Goal: Task Accomplishment & Management: Complete application form

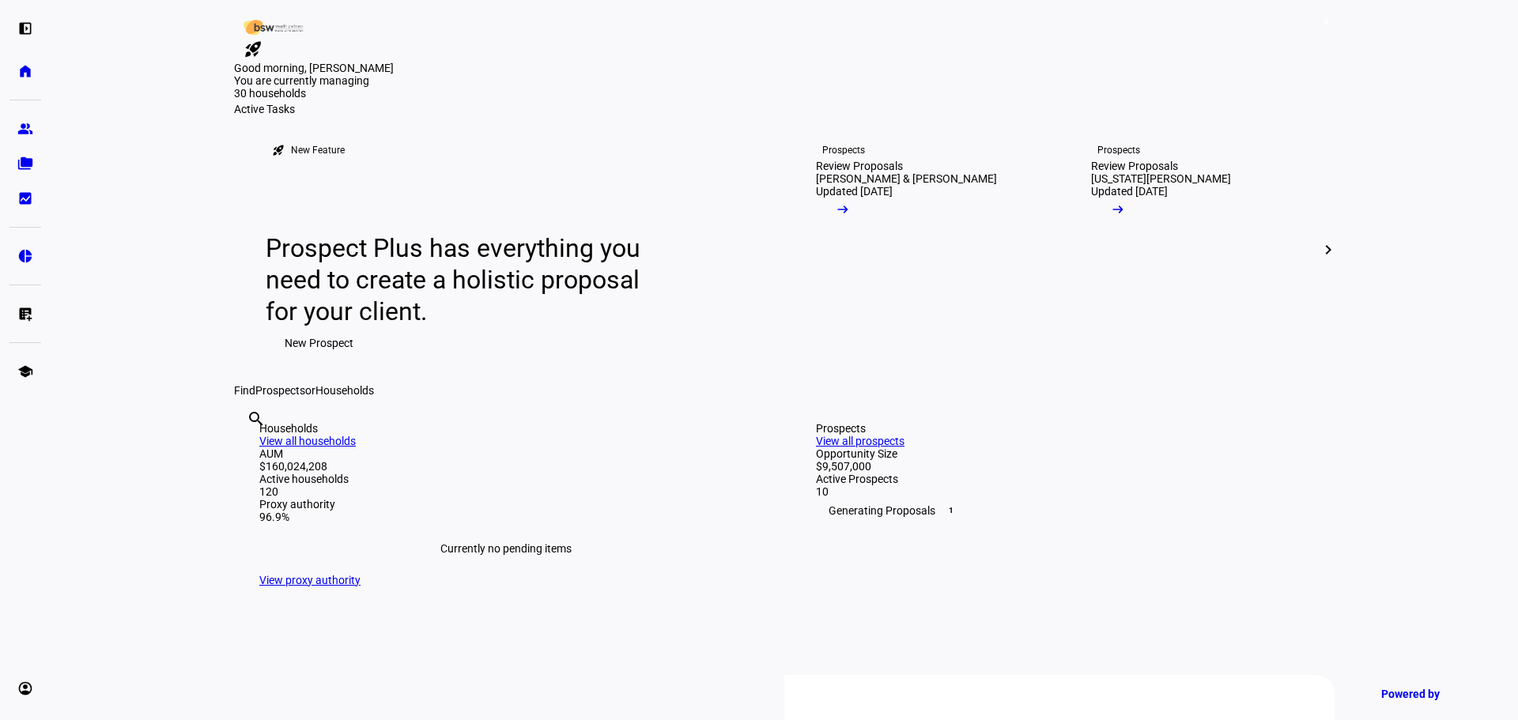
click at [289, 359] on span "New Prospect" at bounding box center [319, 343] width 69 height 32
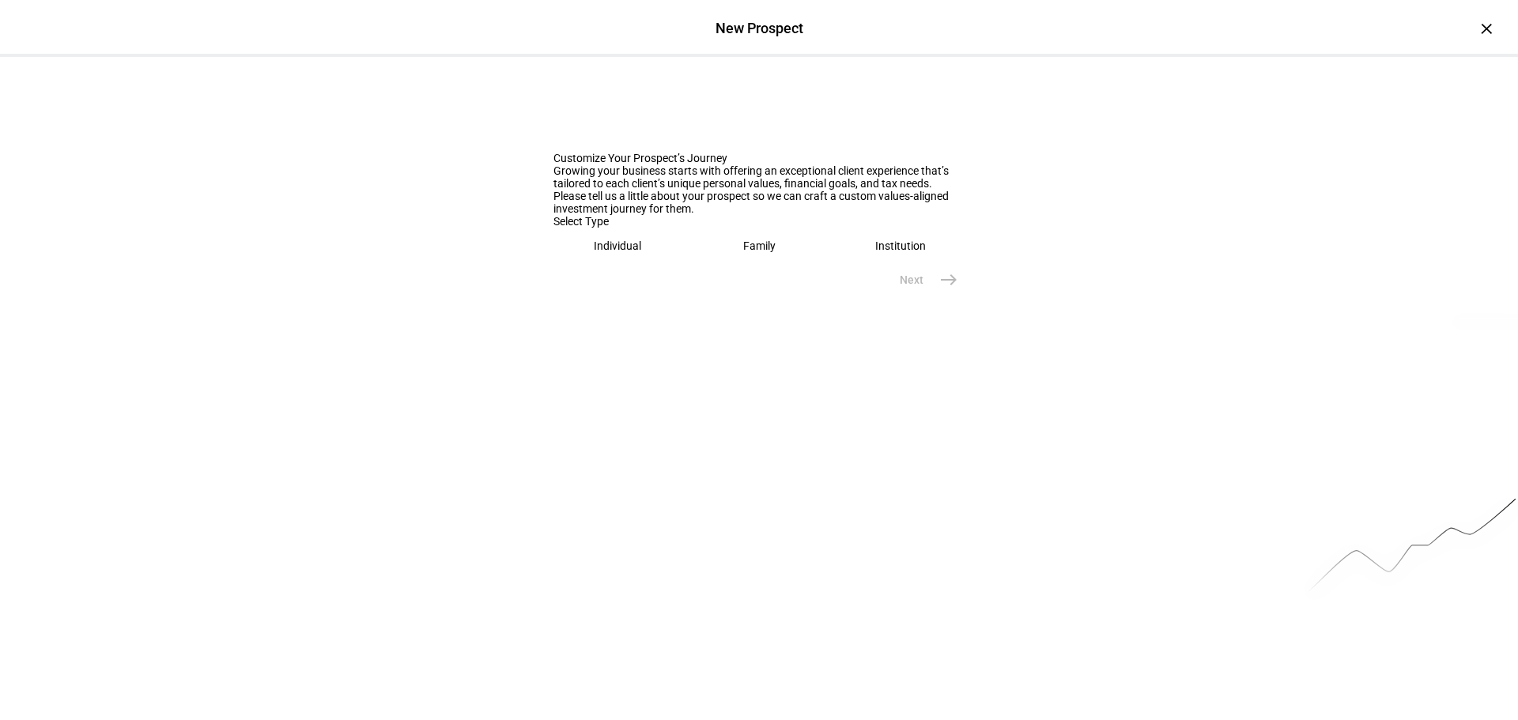
click at [596, 252] on div "Individual" at bounding box center [617, 246] width 47 height 13
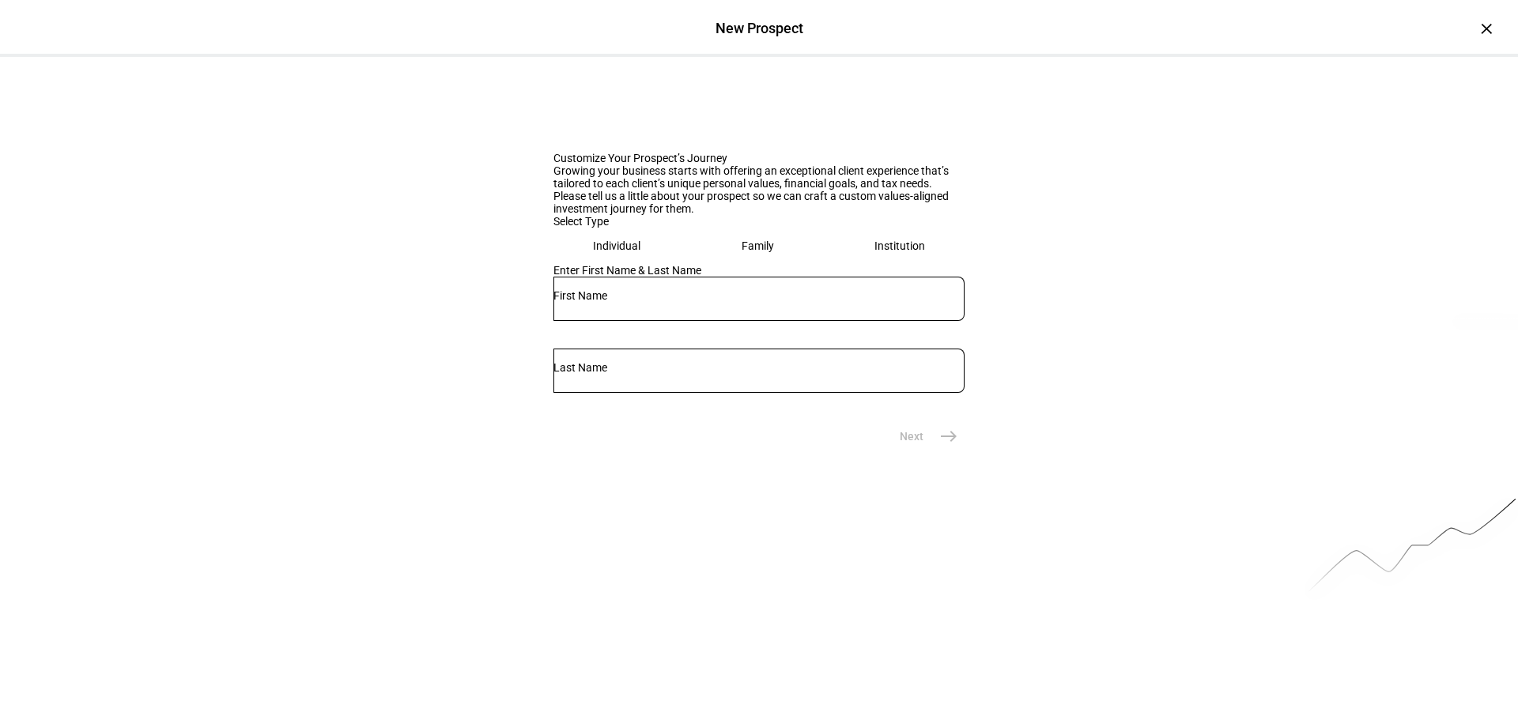
click at [655, 302] on input "text" at bounding box center [758, 295] width 411 height 13
type input "[PERSON_NAME]"
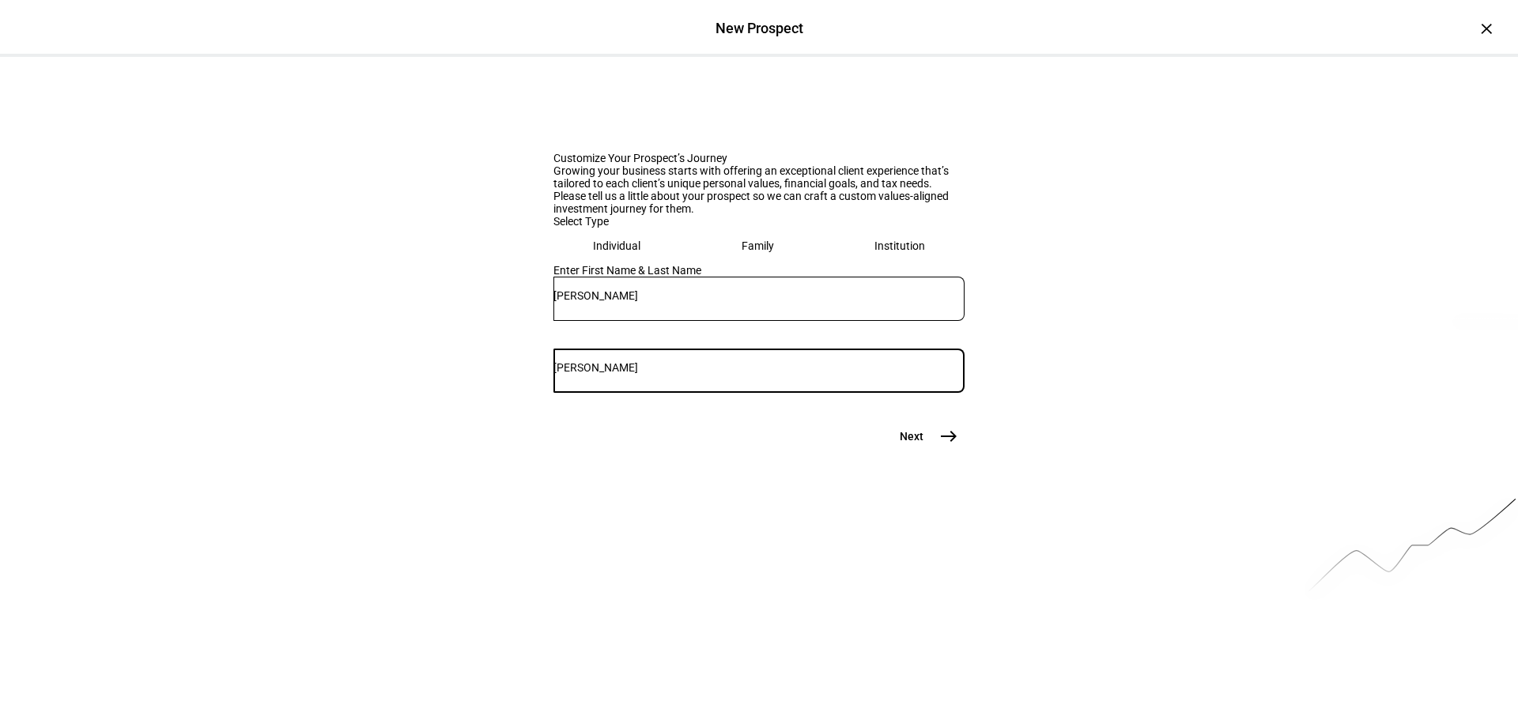
type input "[PERSON_NAME]"
click at [734, 264] on eth-mega-radio-button "Family" at bounding box center [758, 246] width 130 height 36
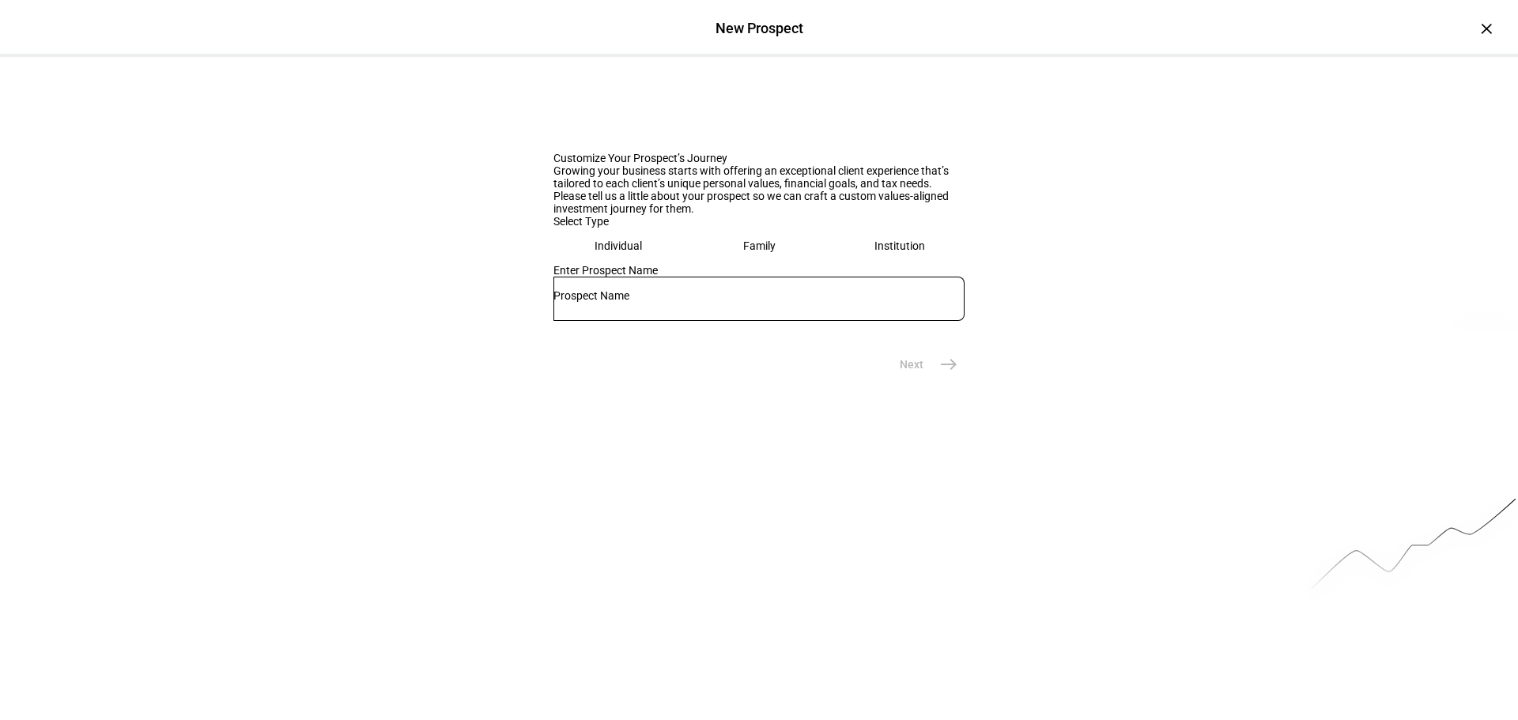
click at [651, 302] on input "text" at bounding box center [758, 295] width 411 height 13
drag, startPoint x: 712, startPoint y: 517, endPoint x: 651, endPoint y: 513, distance: 61.0
click at [651, 302] on input "[PERSON_NAME] & Tomo" at bounding box center [758, 295] width 411 height 13
paste input "[PERSON_NAME]"
type input "[PERSON_NAME] & [PERSON_NAME]"
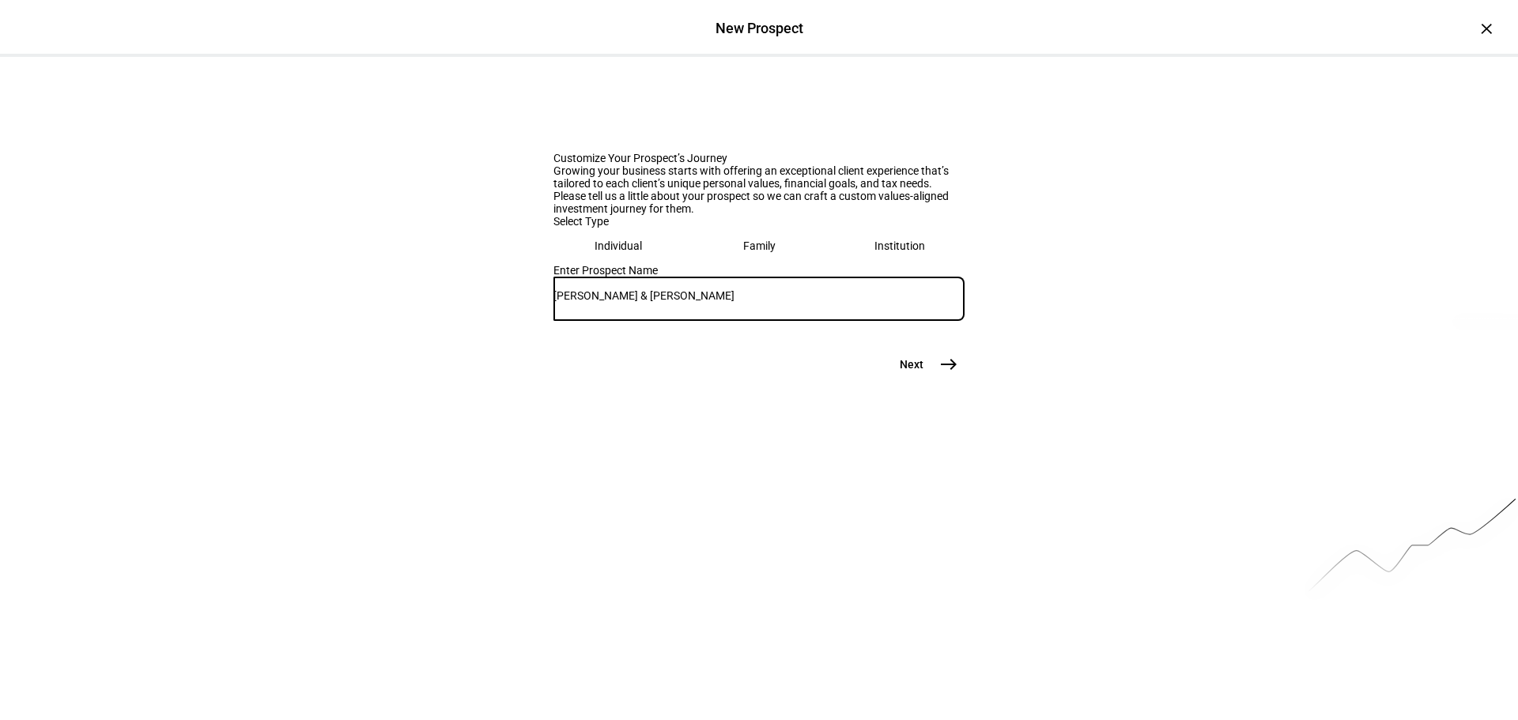
click at [939, 374] on mat-icon "east" at bounding box center [948, 364] width 19 height 19
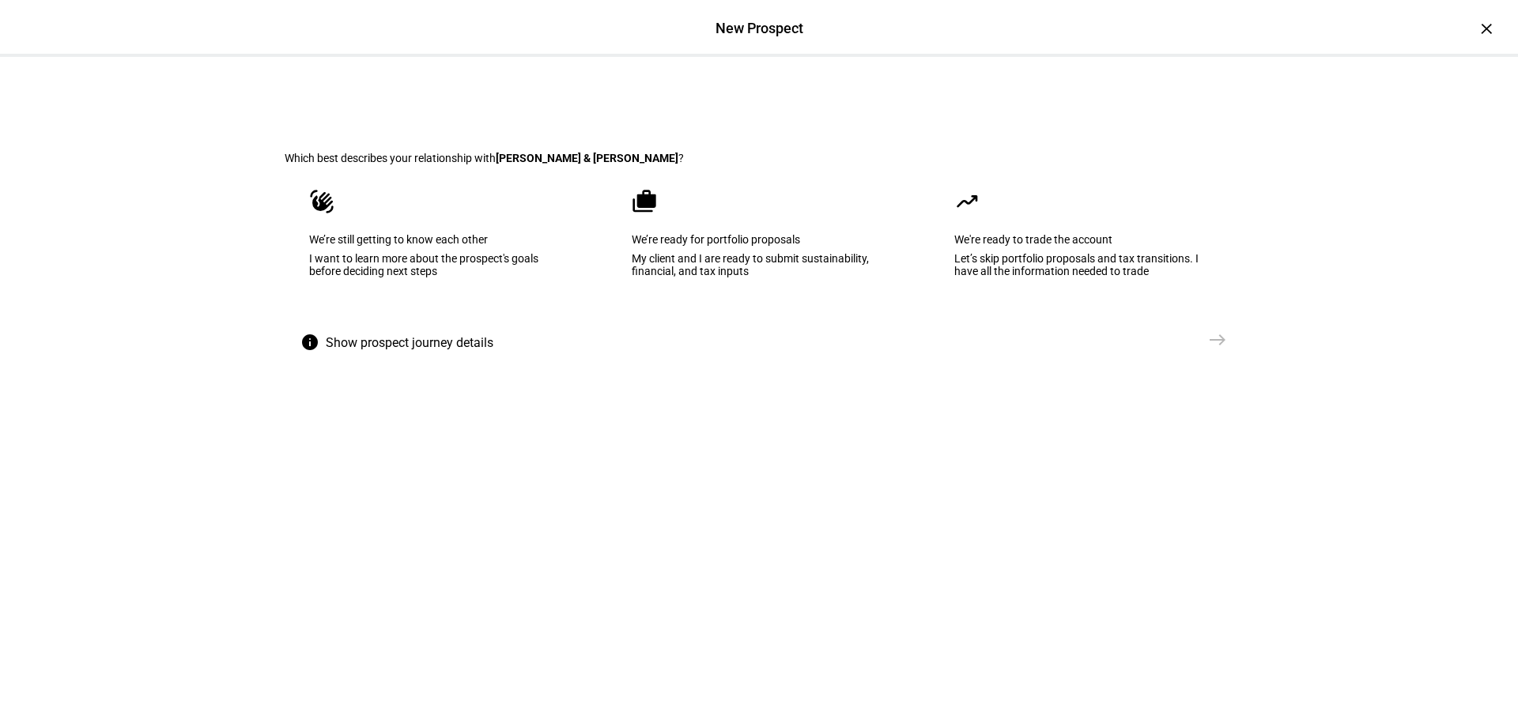
click at [751, 324] on eth-mega-radio-button "cases We’re ready for portfolio proposals My client and I are ready to submit s…" at bounding box center [759, 244] width 304 height 160
click at [1142, 348] on span "Create Prospect Profile" at bounding box center [1133, 340] width 117 height 16
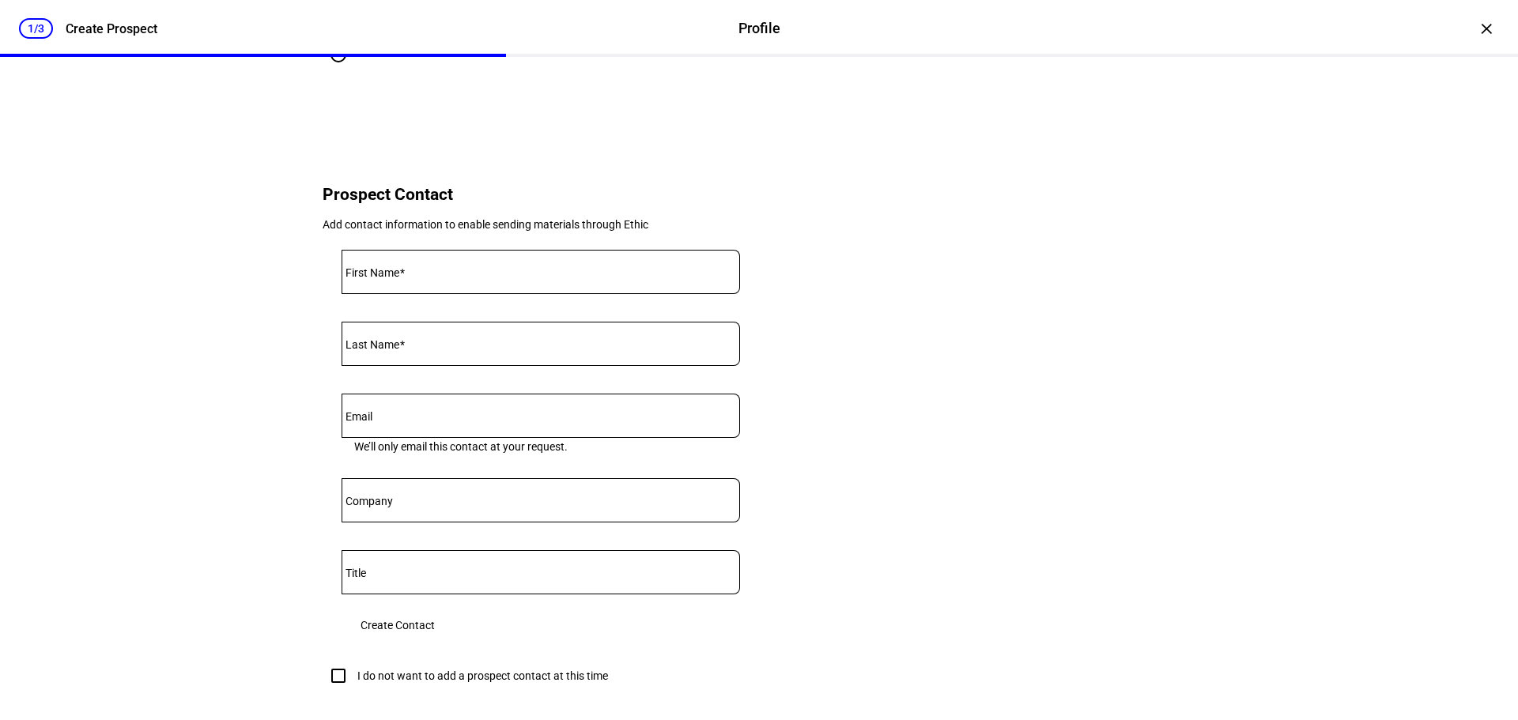
scroll to position [553, 0]
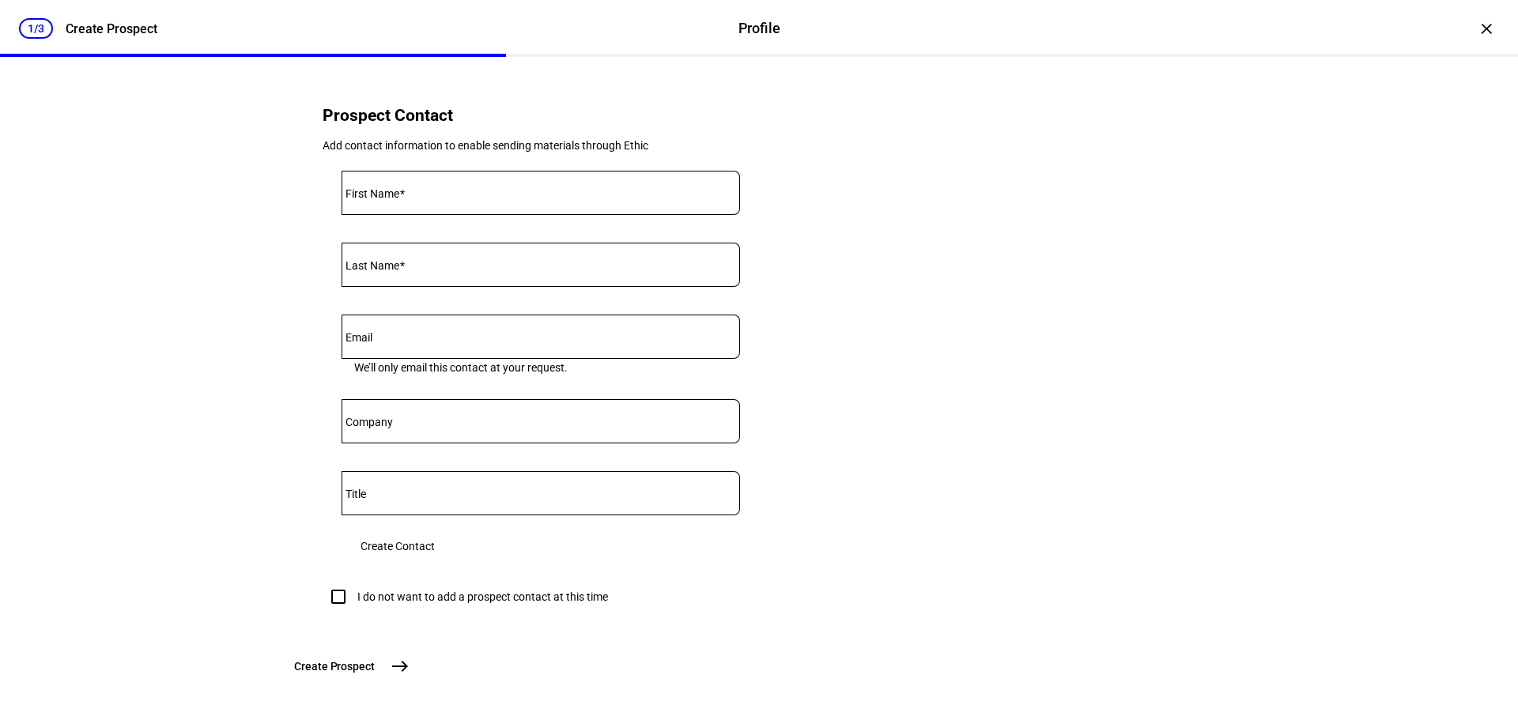
type input "1,549,000"
click at [386, 200] on mat-label "First Name" at bounding box center [372, 193] width 54 height 13
click at [386, 196] on input "First Name" at bounding box center [541, 189] width 398 height 13
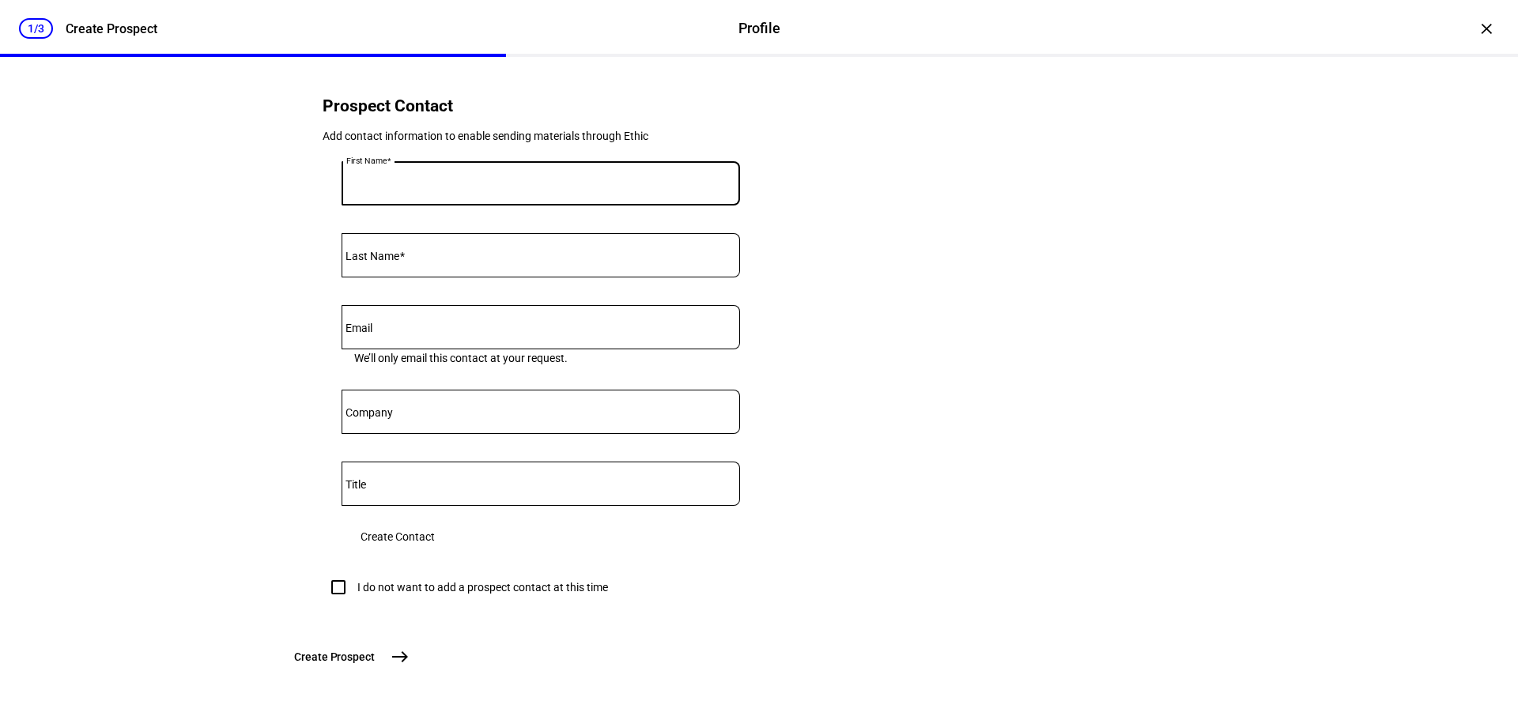
scroll to position [682, 0]
click at [337, 572] on input "I do not want to add a prospect contact at this time" at bounding box center [339, 588] width 32 height 32
checkbox input "true"
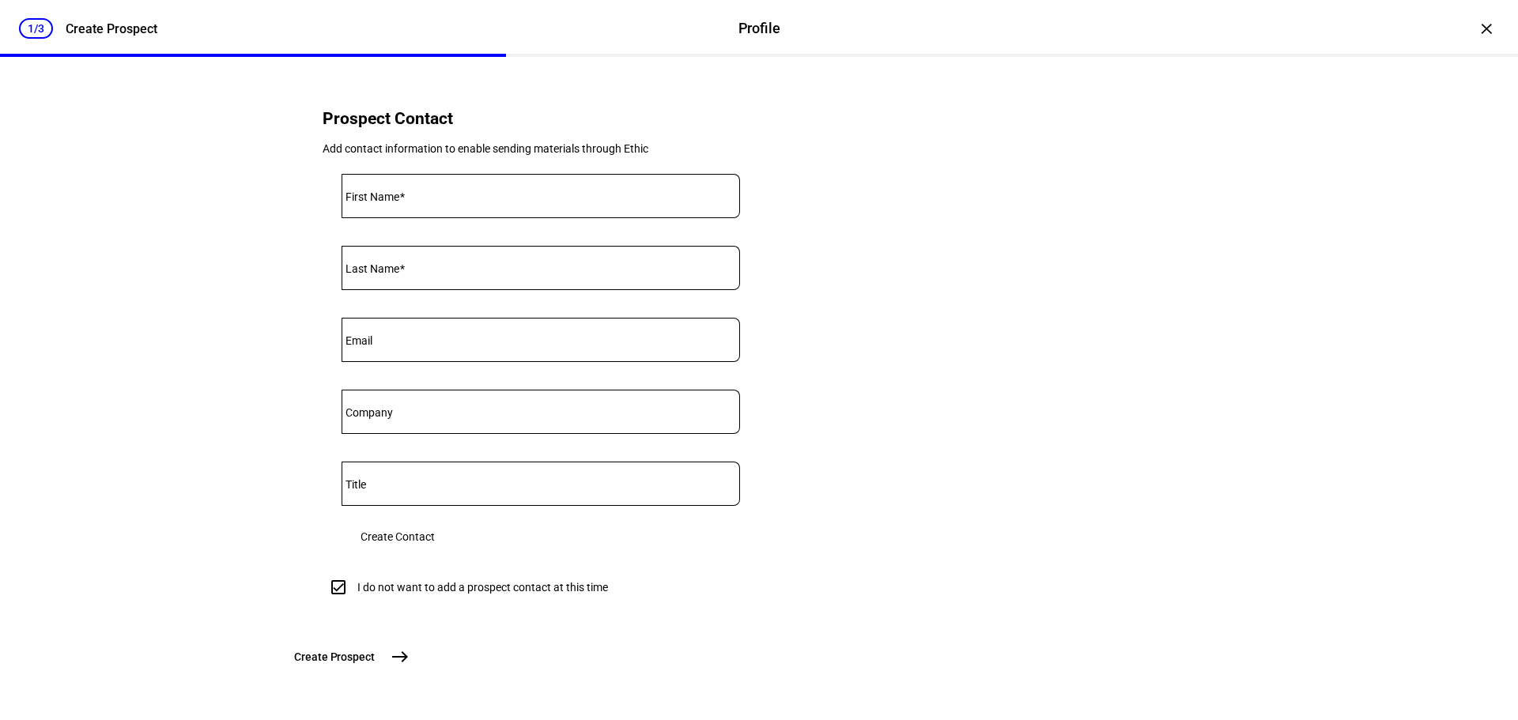
scroll to position [670, 0]
click at [375, 658] on span "Create Prospect" at bounding box center [334, 657] width 81 height 16
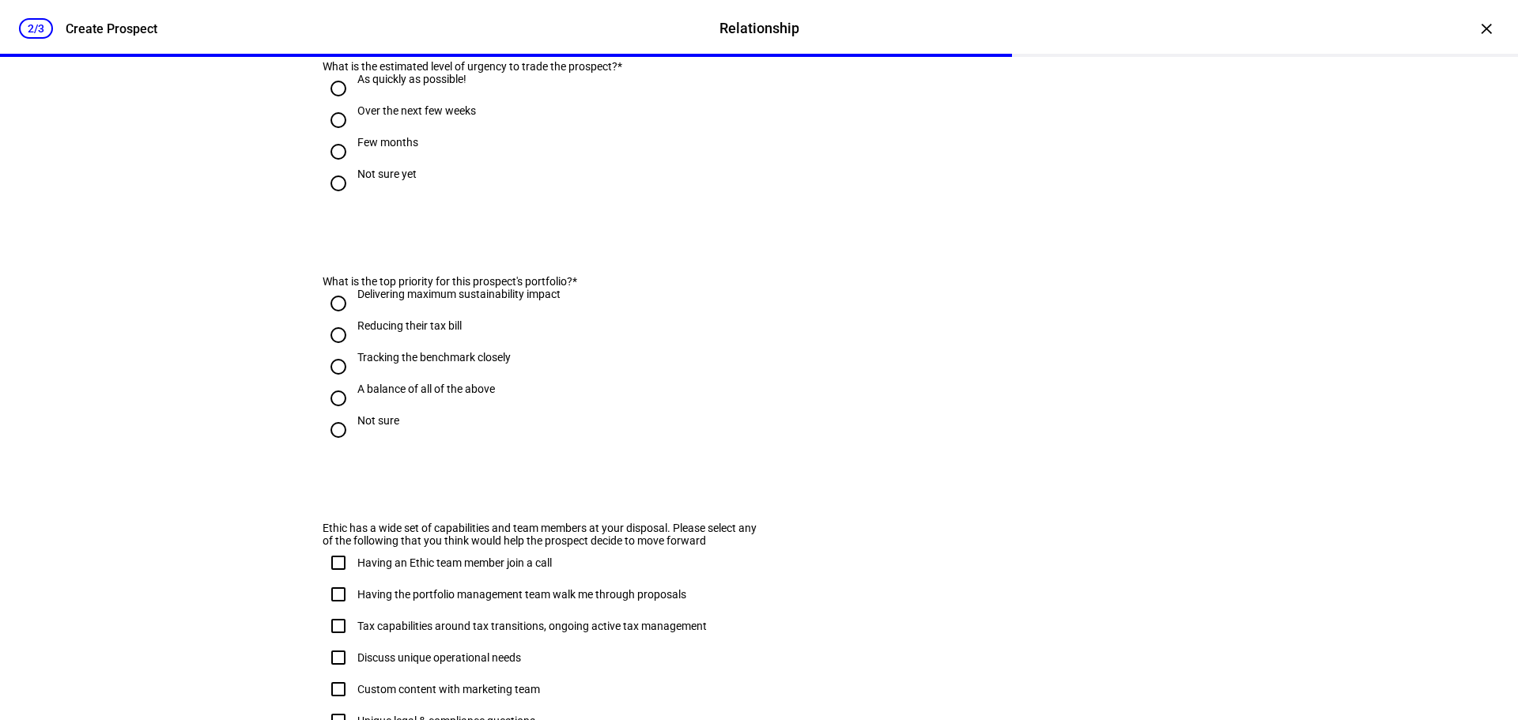
scroll to position [0, 0]
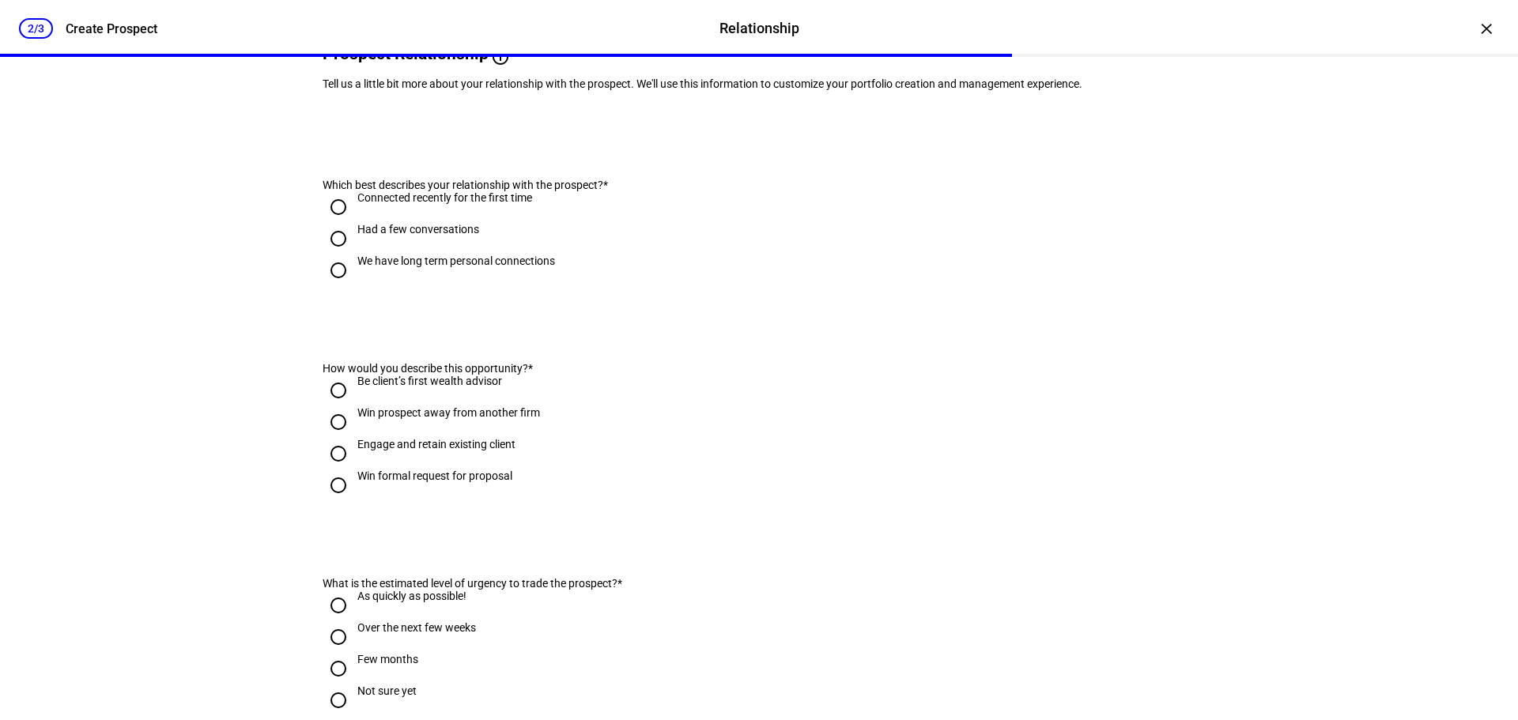
scroll to position [158, 0]
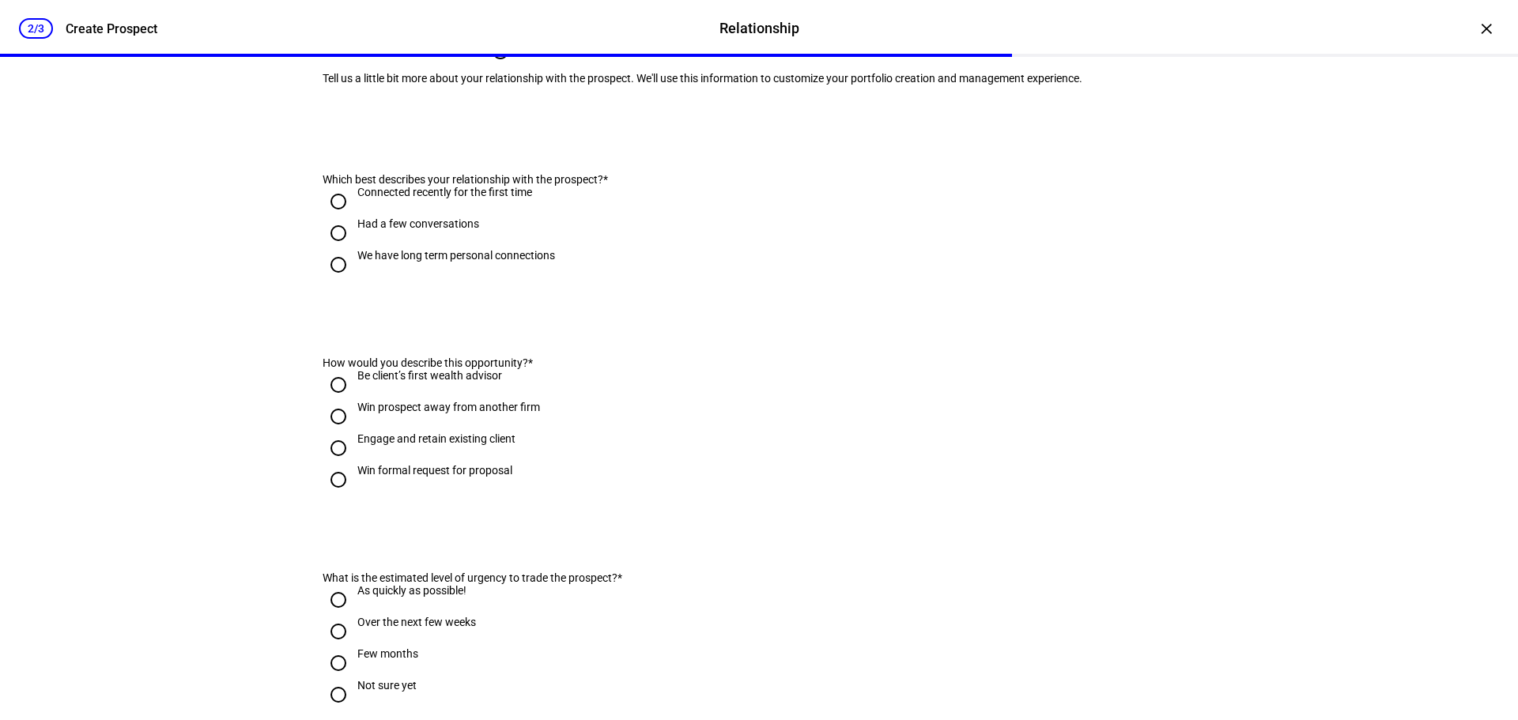
click at [332, 217] on input "Connected recently for the first time" at bounding box center [339, 202] width 32 height 32
radio input "true"
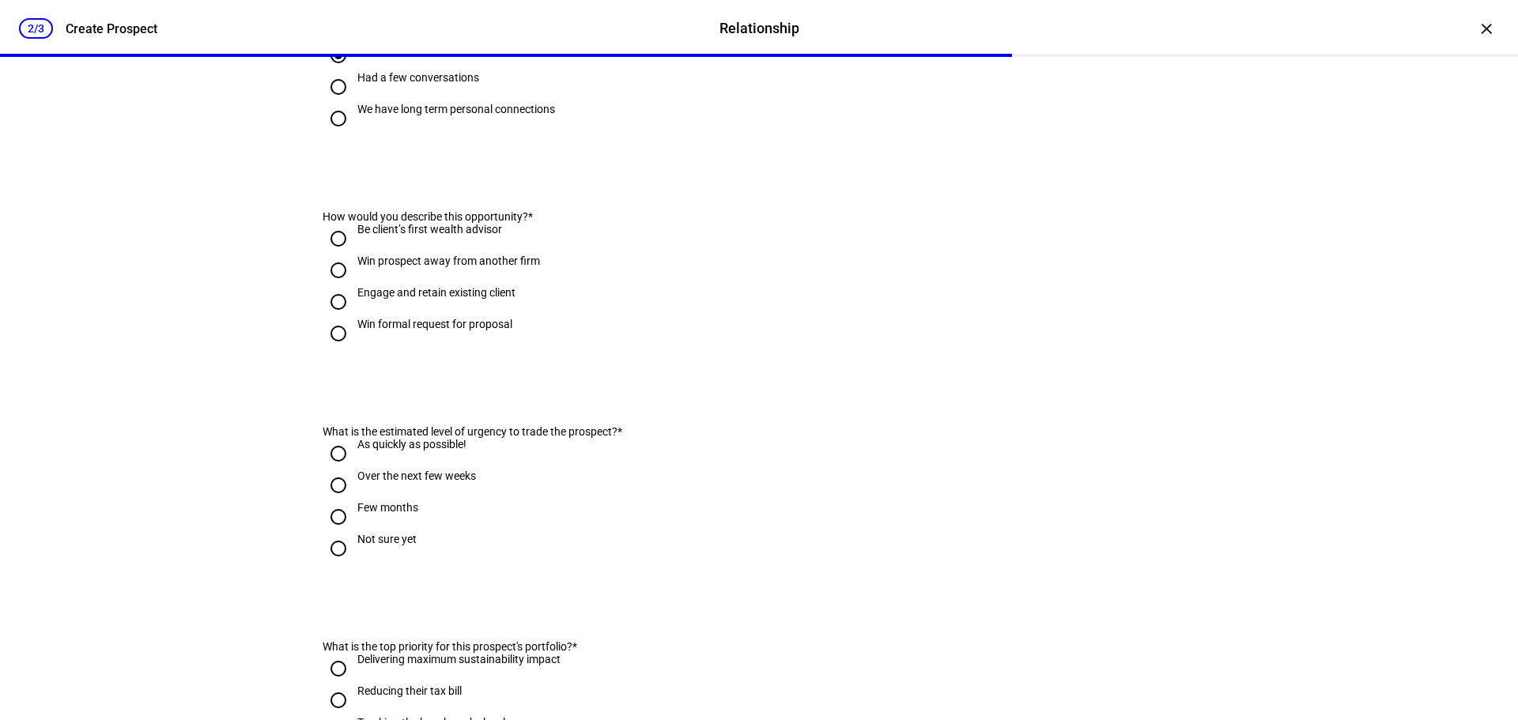
scroll to position [316, 0]
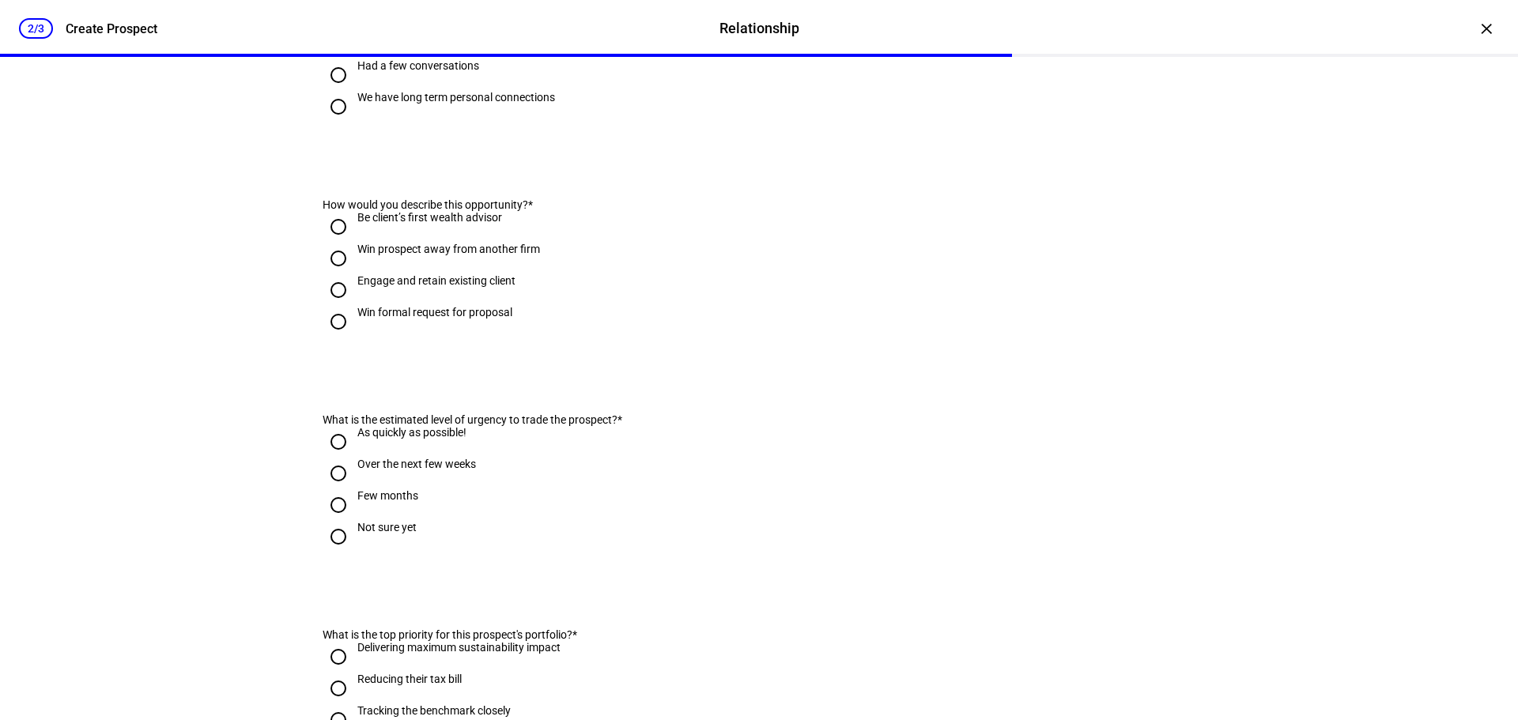
click at [330, 338] on input "Win formal request for proposal" at bounding box center [339, 322] width 32 height 32
radio input "true"
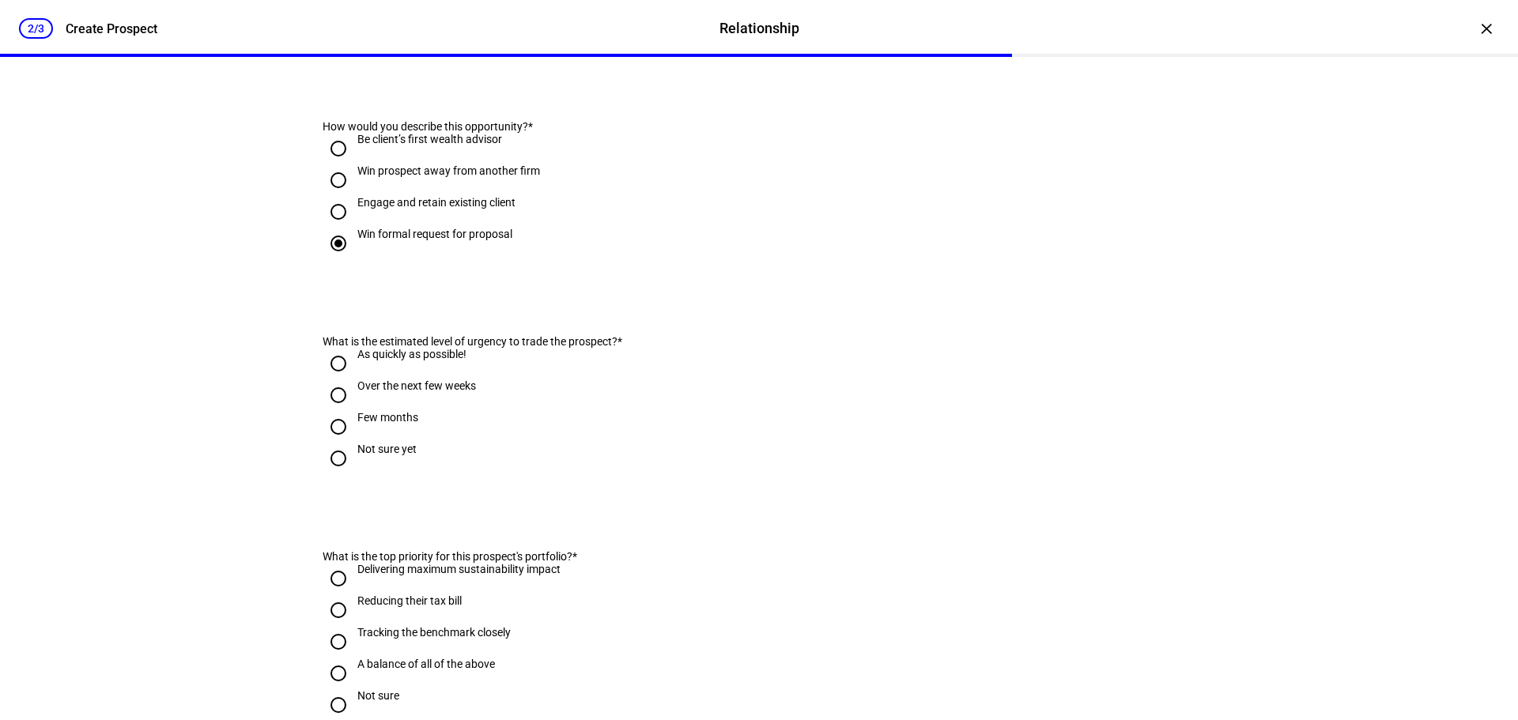
scroll to position [395, 0]
click at [334, 227] on input "Engage and retain existing client" at bounding box center [339, 211] width 32 height 32
radio input "true"
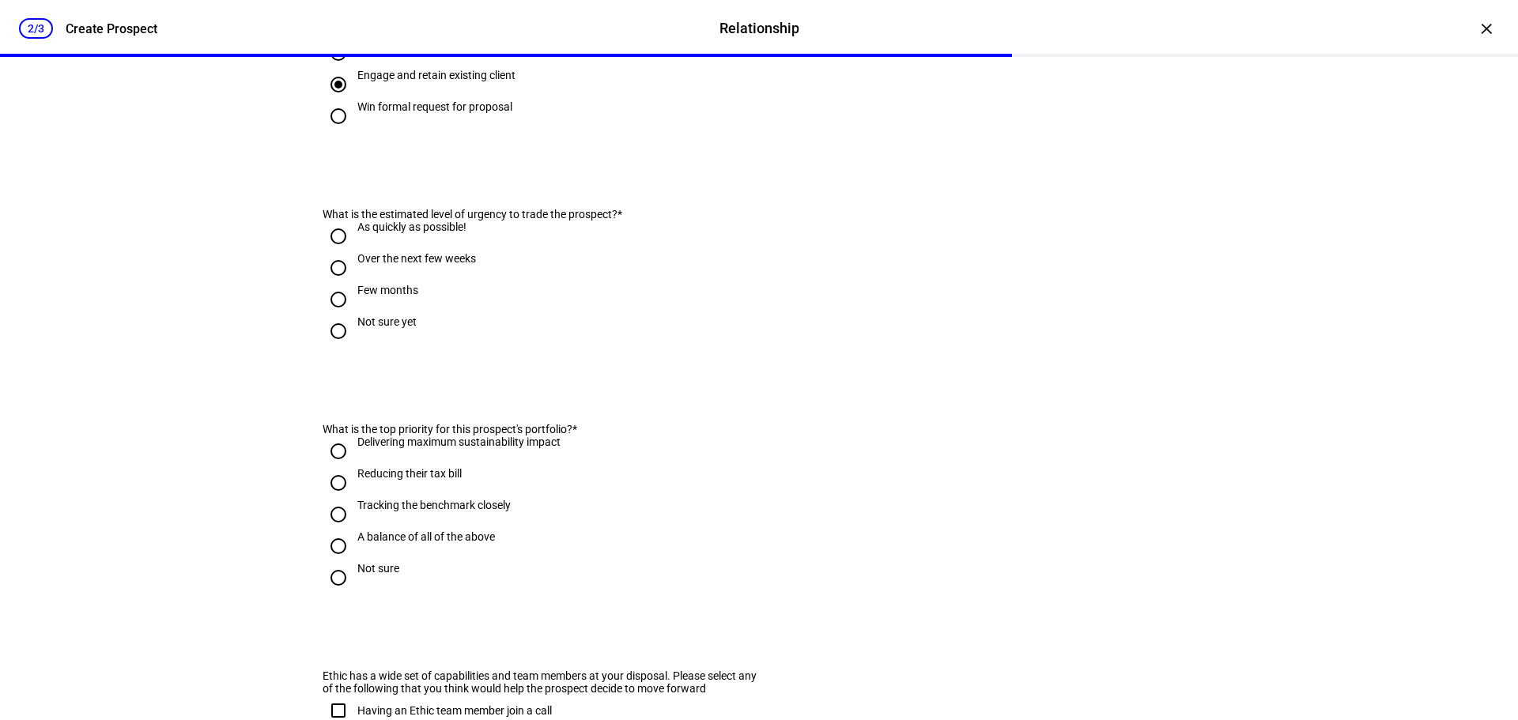
scroll to position [553, 0]
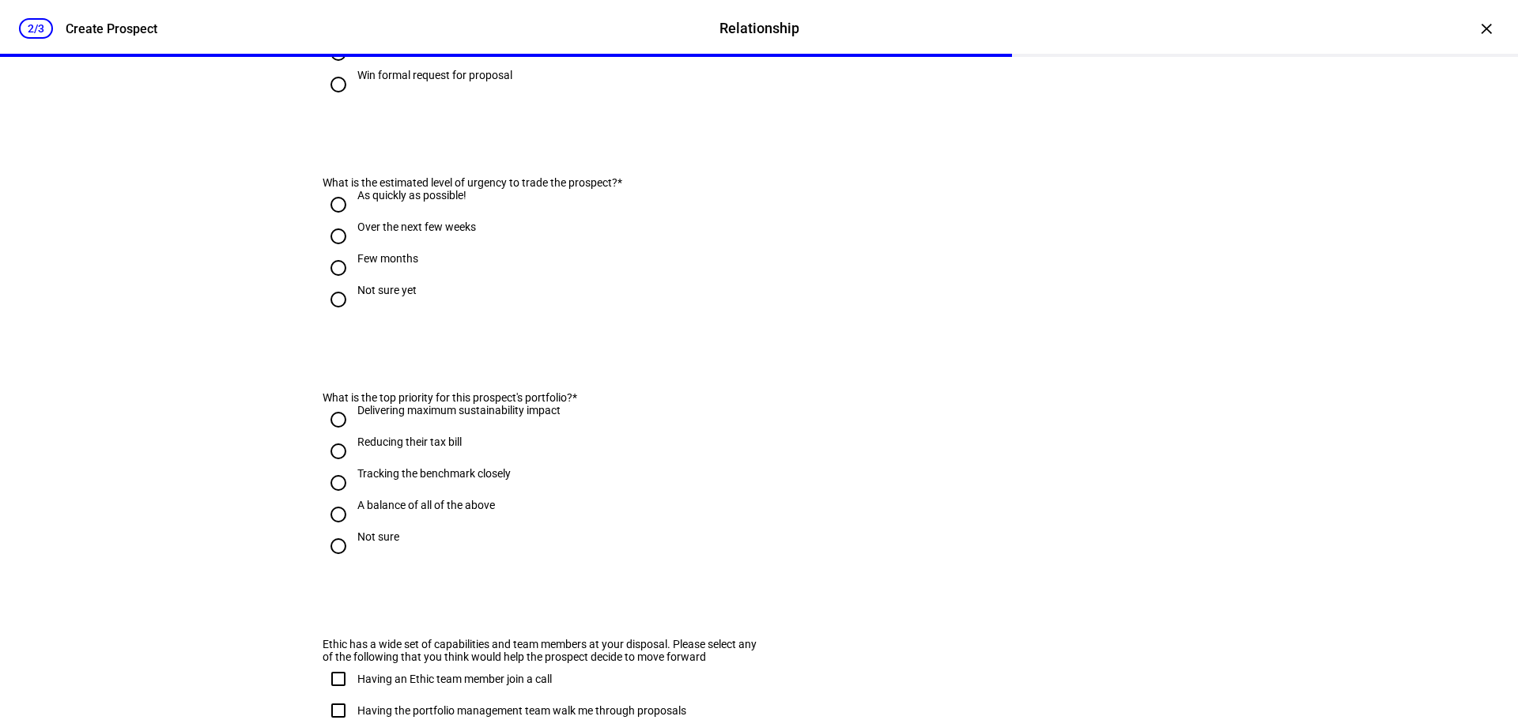
click at [334, 221] on input "As quickly as possible!" at bounding box center [339, 205] width 32 height 32
radio input "true"
click at [332, 252] on input "Over the next few weeks" at bounding box center [339, 237] width 32 height 32
radio input "true"
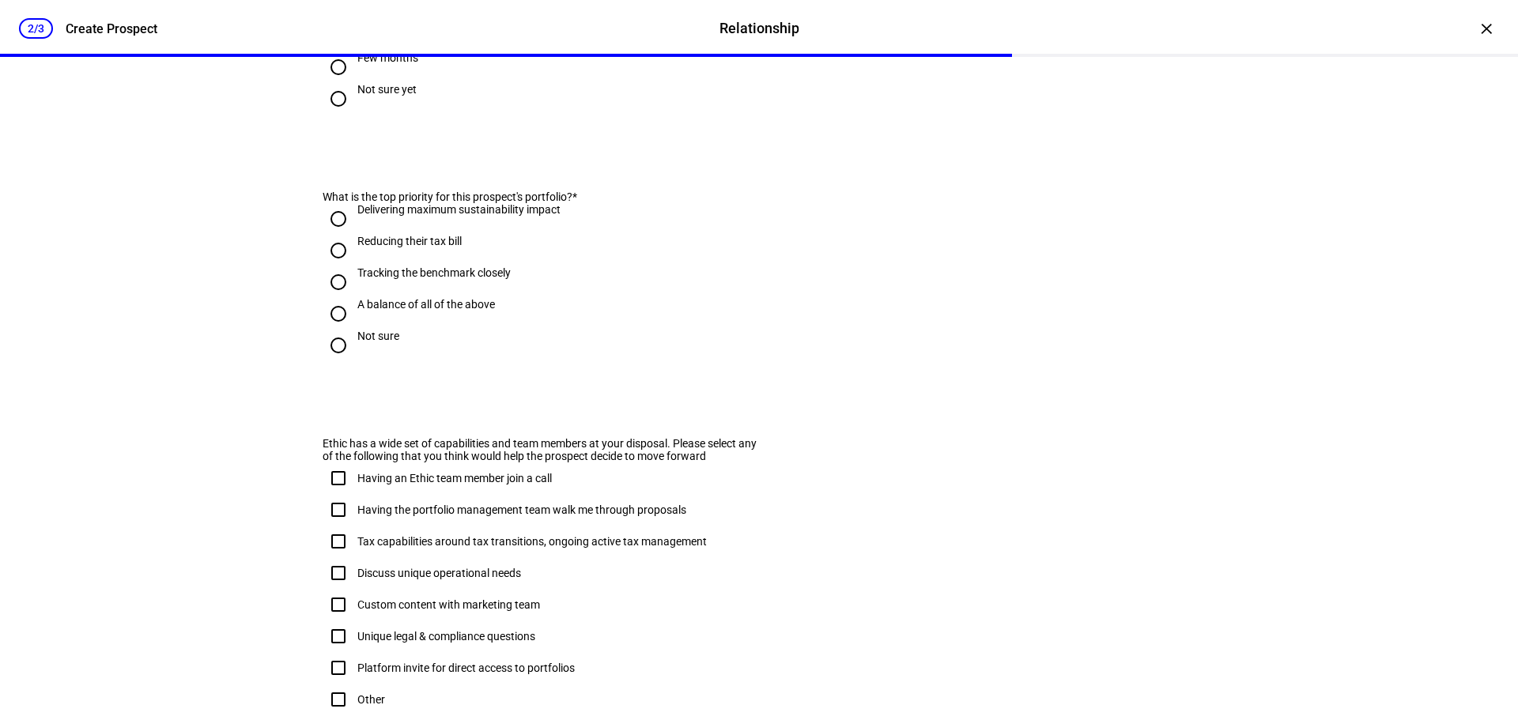
scroll to position [791, 0]
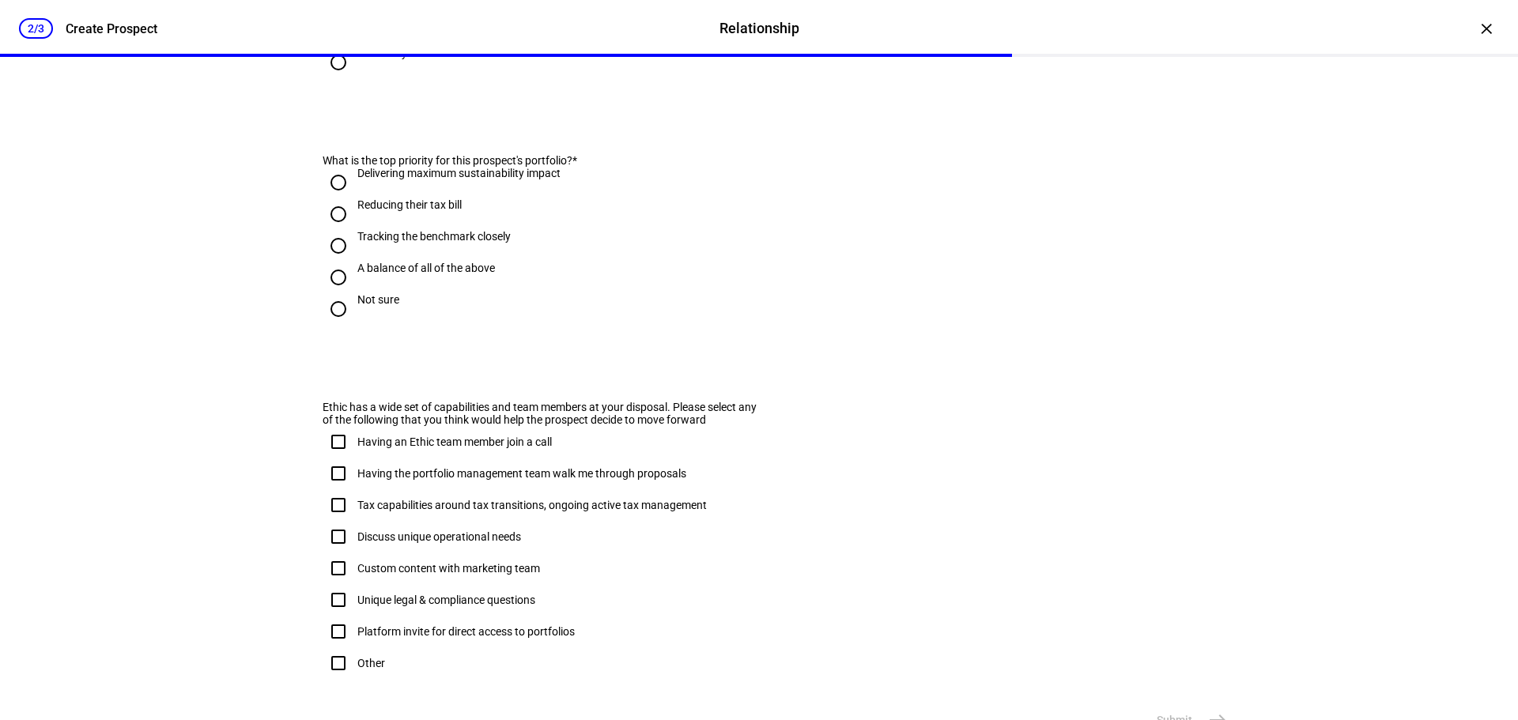
click at [326, 293] on input "A balance of all of the above" at bounding box center [339, 278] width 32 height 32
radio input "true"
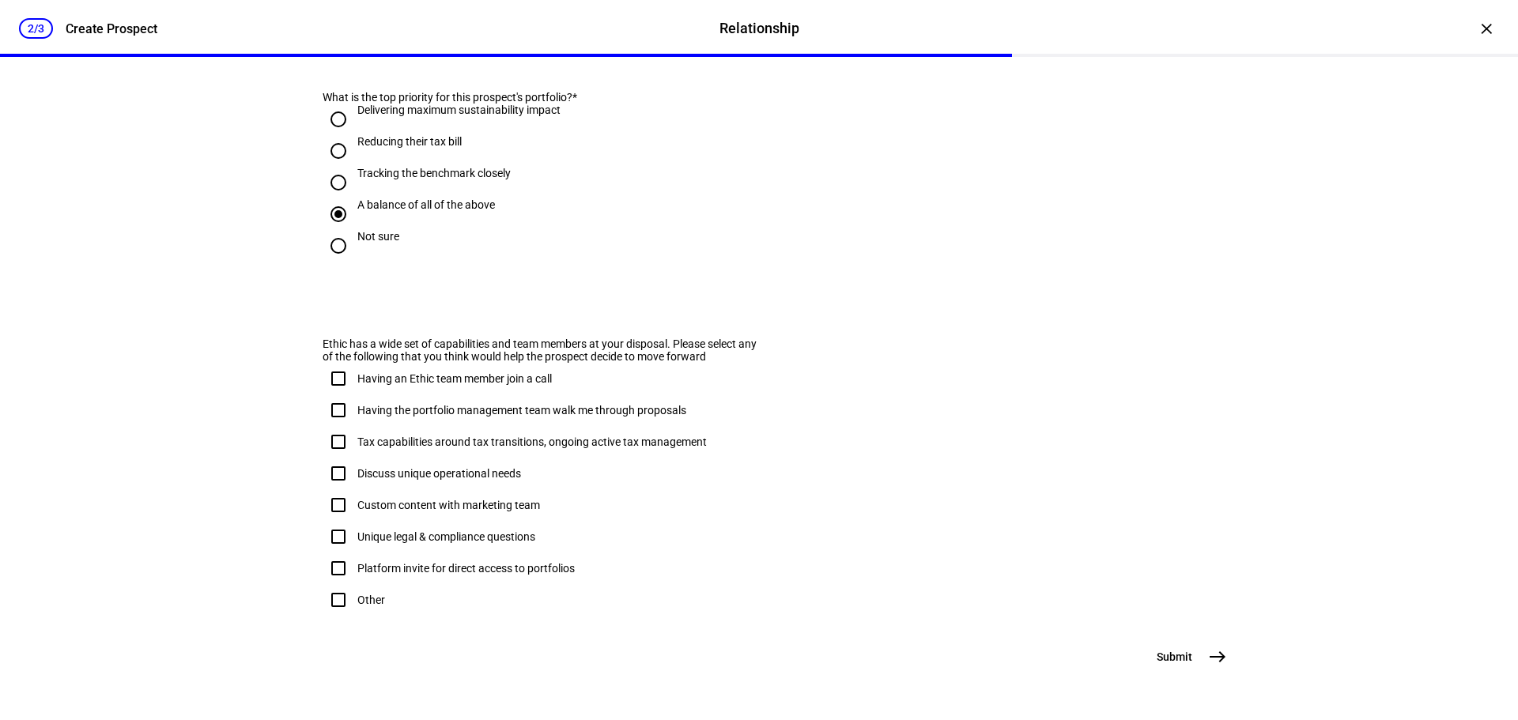
scroll to position [938, 0]
click at [334, 426] on input "Tax capabilities around tax transitions, ongoing active tax management" at bounding box center [339, 442] width 32 height 32
checkbox input "true"
click at [1168, 649] on span "Submit" at bounding box center [1175, 657] width 36 height 16
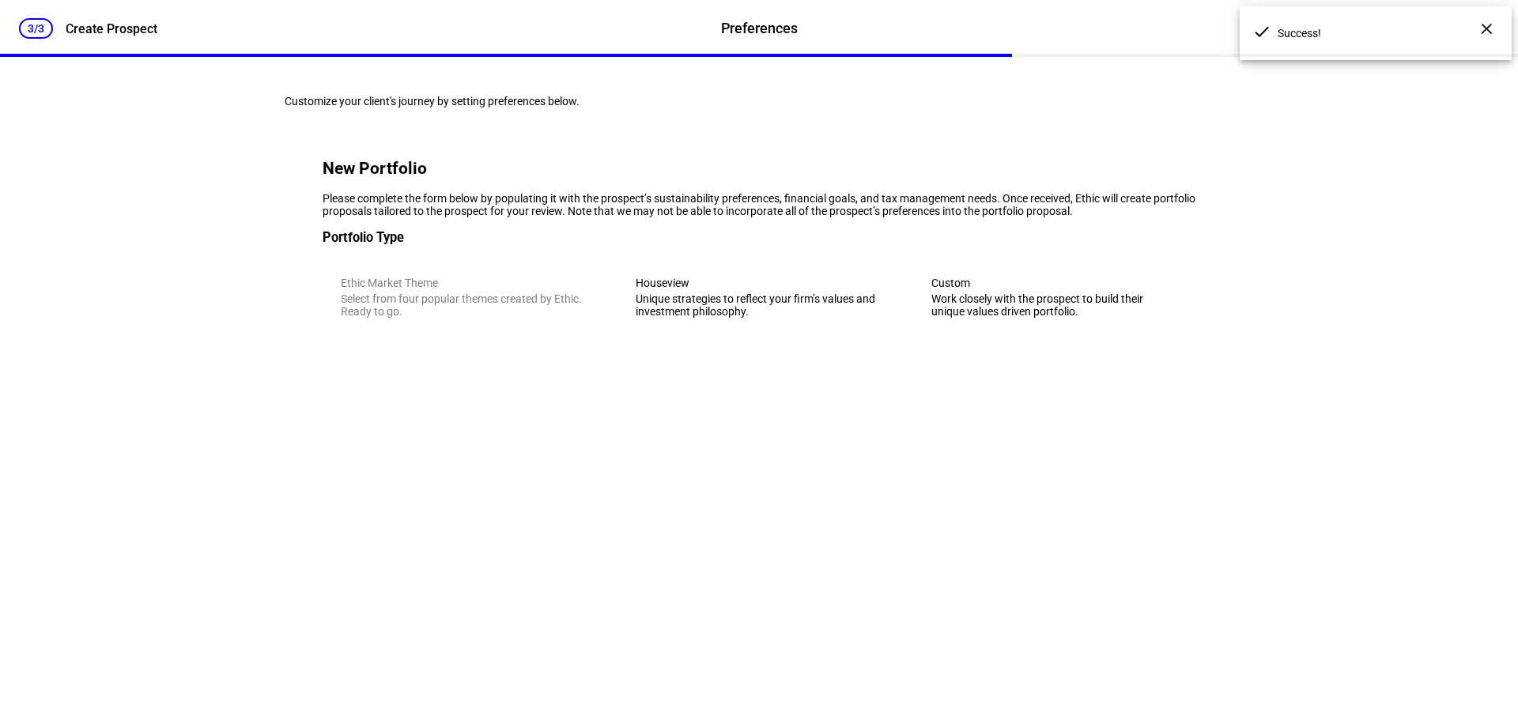
scroll to position [0, 0]
click at [746, 318] on div "Unique strategies to reflect your firm’s values and investment philosophy." at bounding box center [759, 305] width 246 height 25
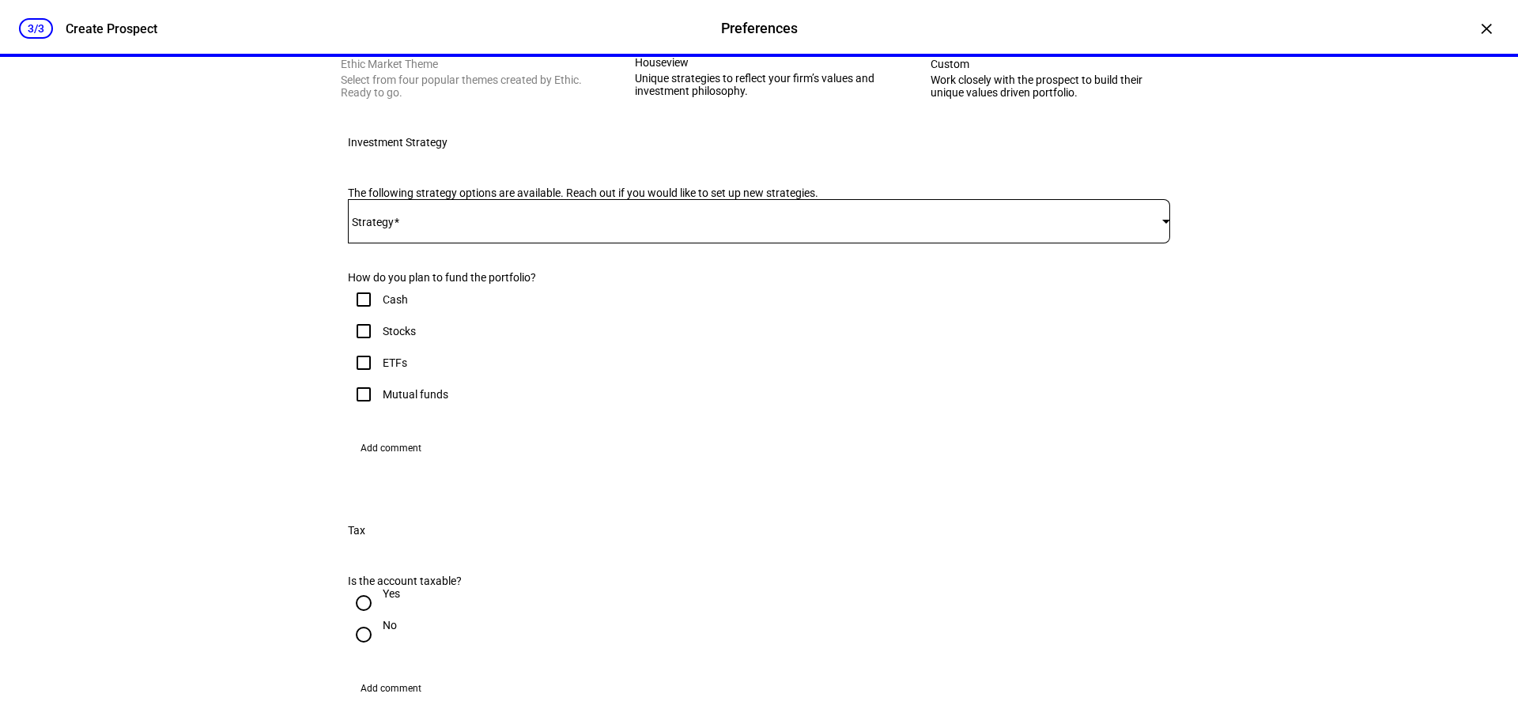
scroll to position [237, 0]
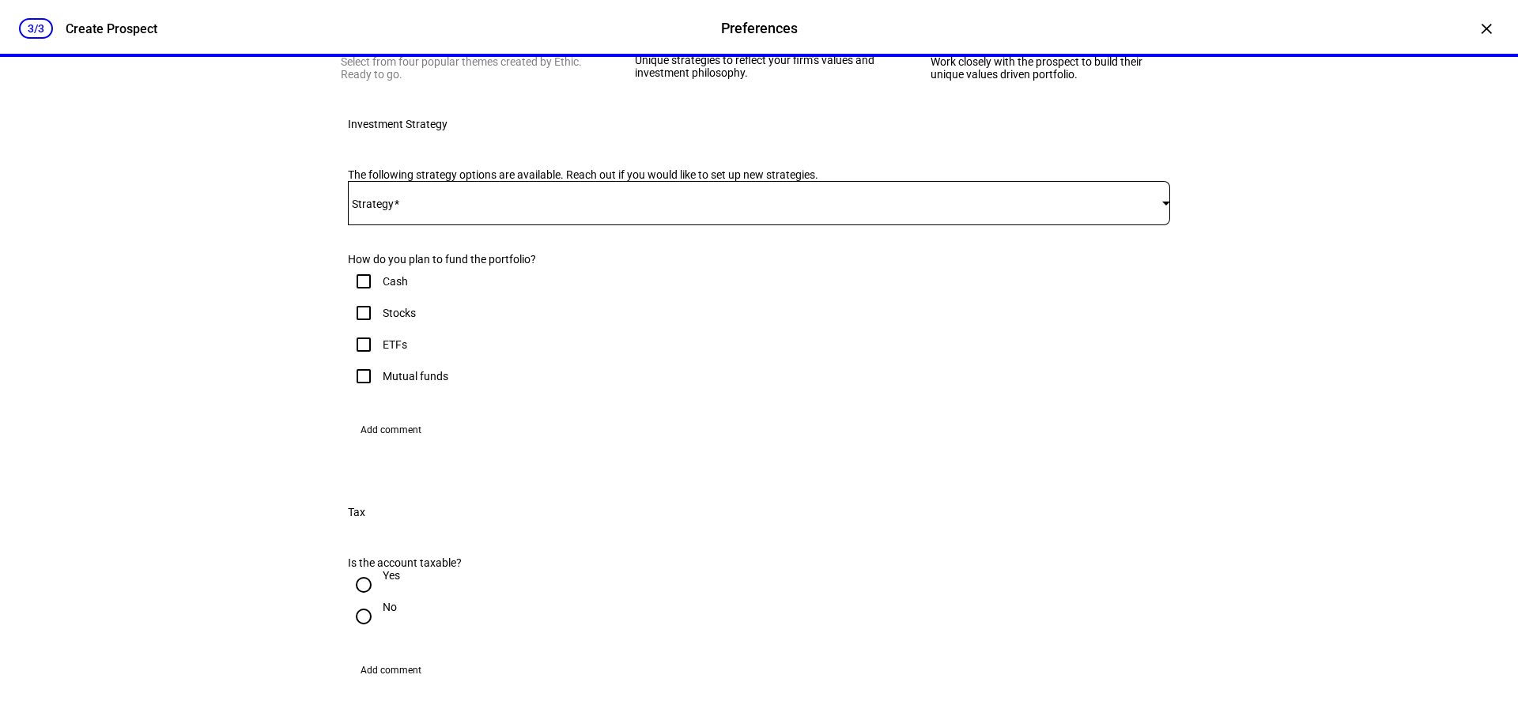
click at [451, 225] on div at bounding box center [759, 203] width 822 height 44
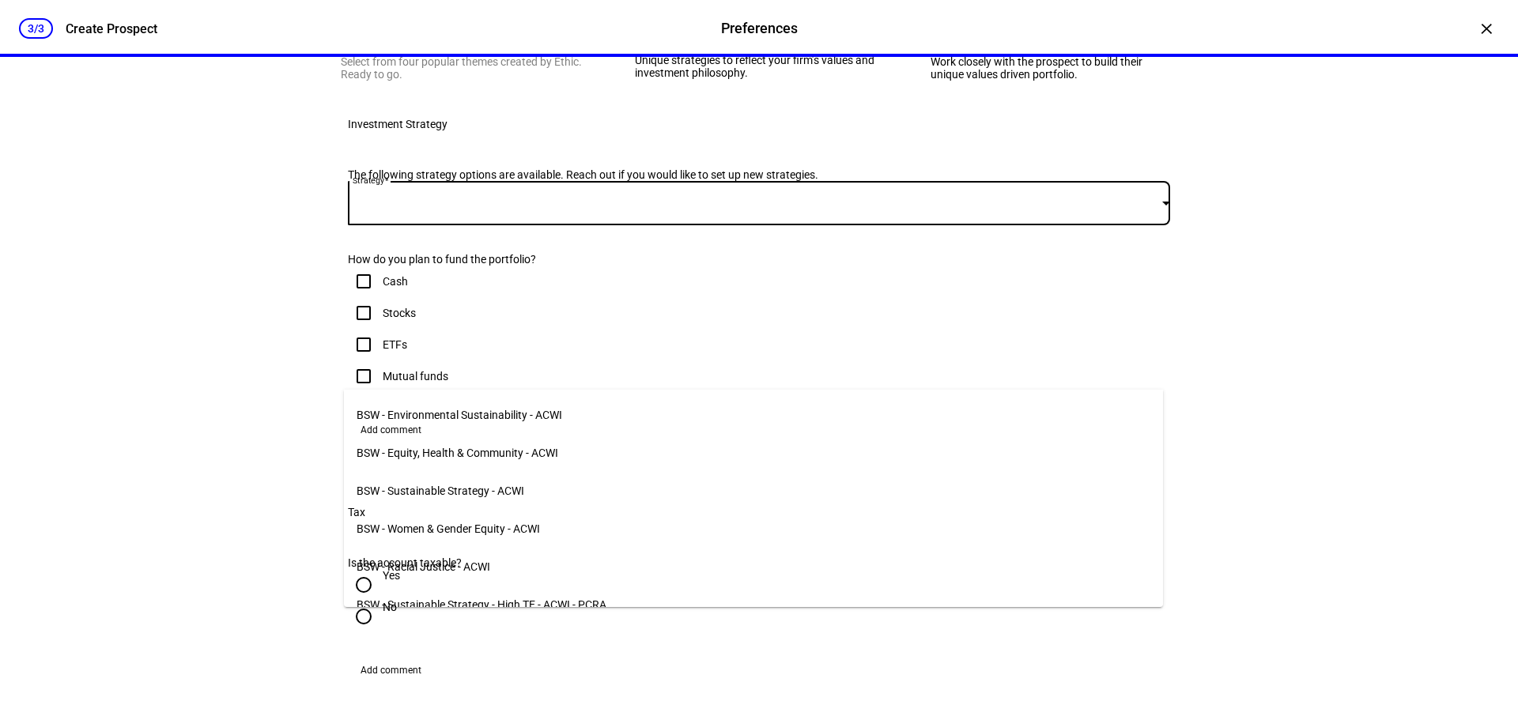
click at [465, 486] on span "BSW - Sustainable Strategy - ACWI" at bounding box center [441, 491] width 168 height 13
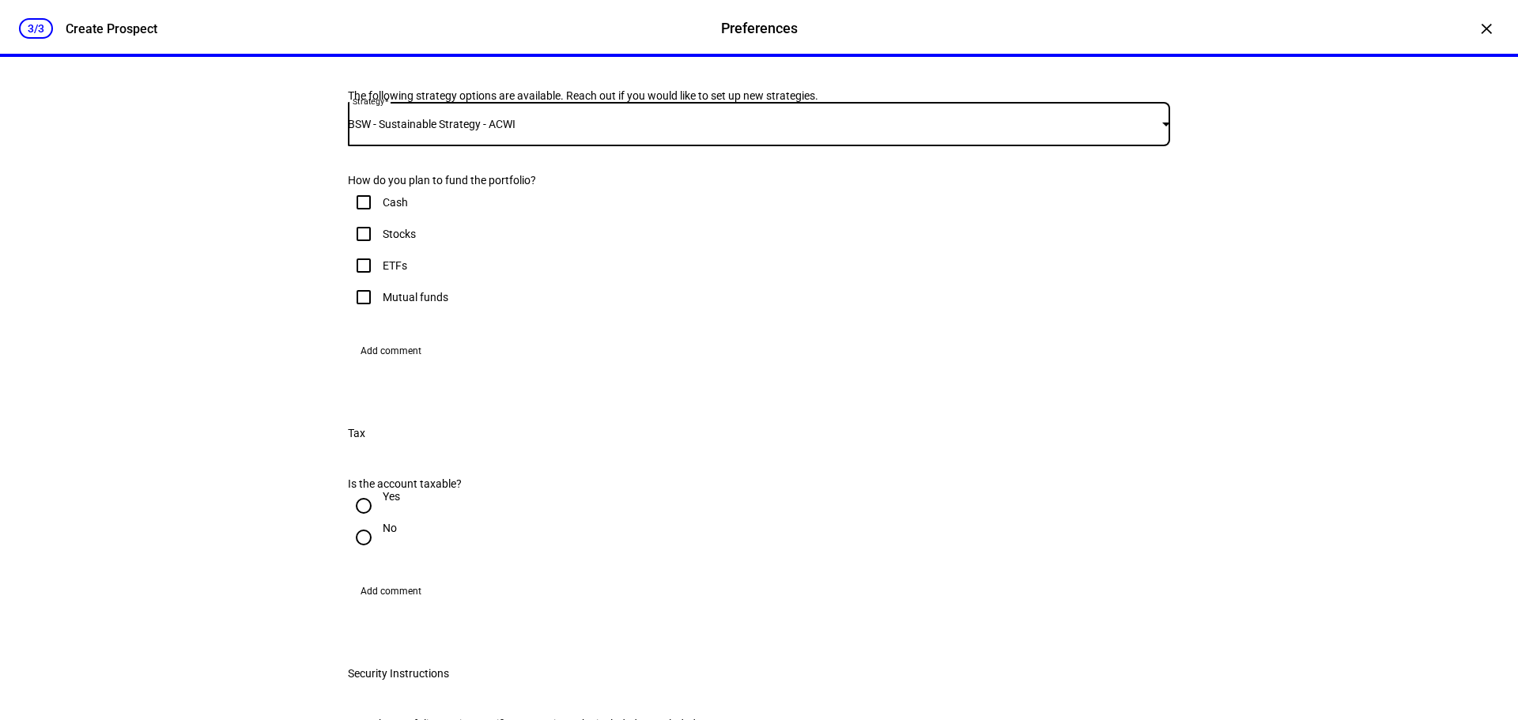
scroll to position [395, 0]
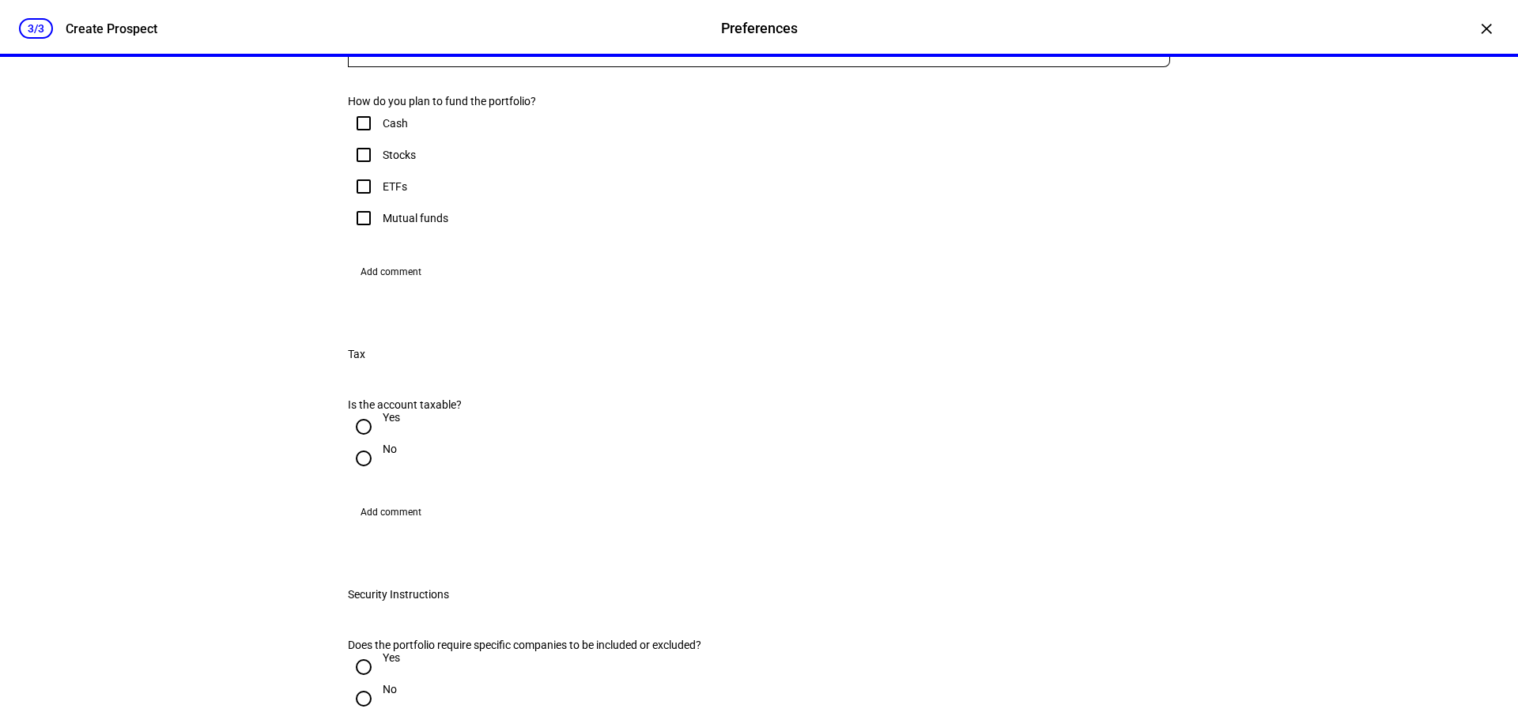
click at [361, 171] on input "Stocks" at bounding box center [364, 155] width 32 height 32
checkbox input "true"
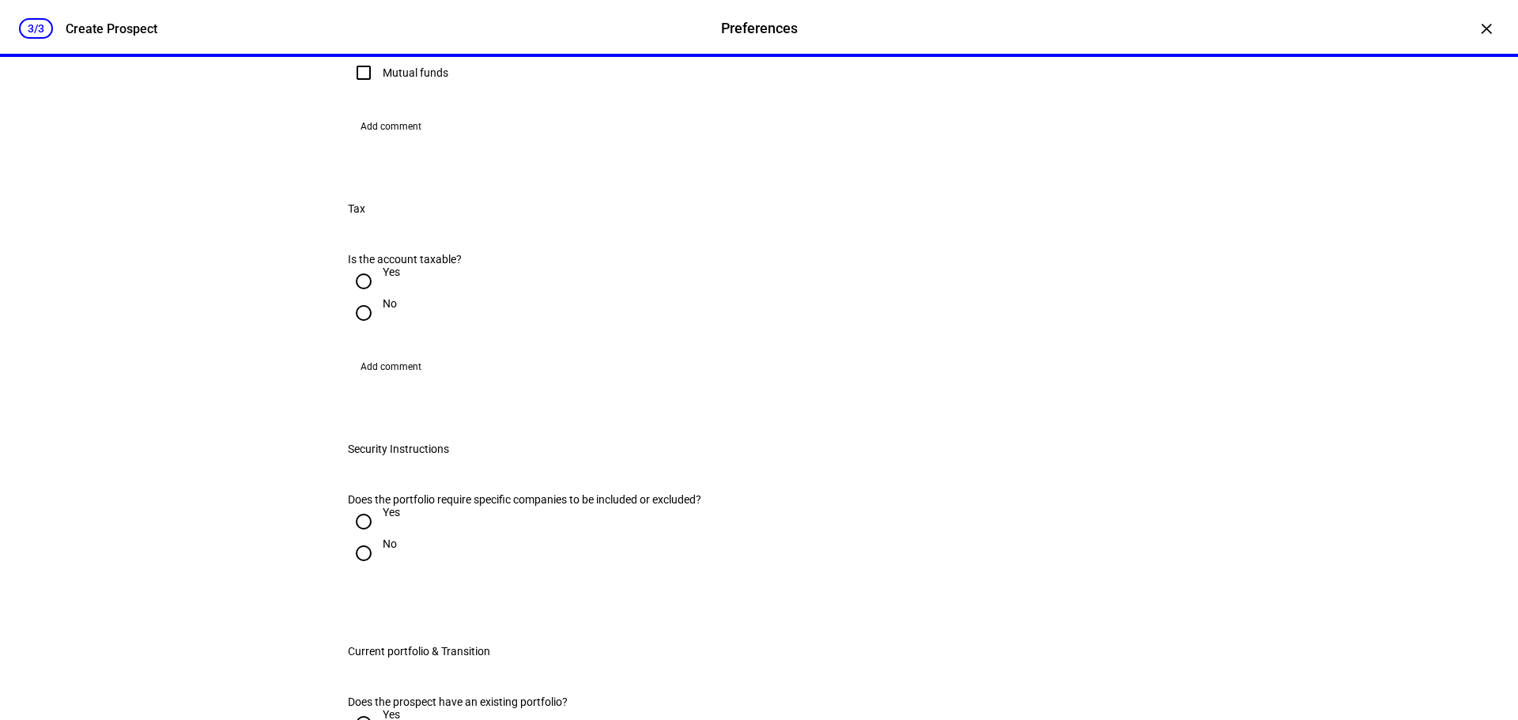
scroll to position [791, 0]
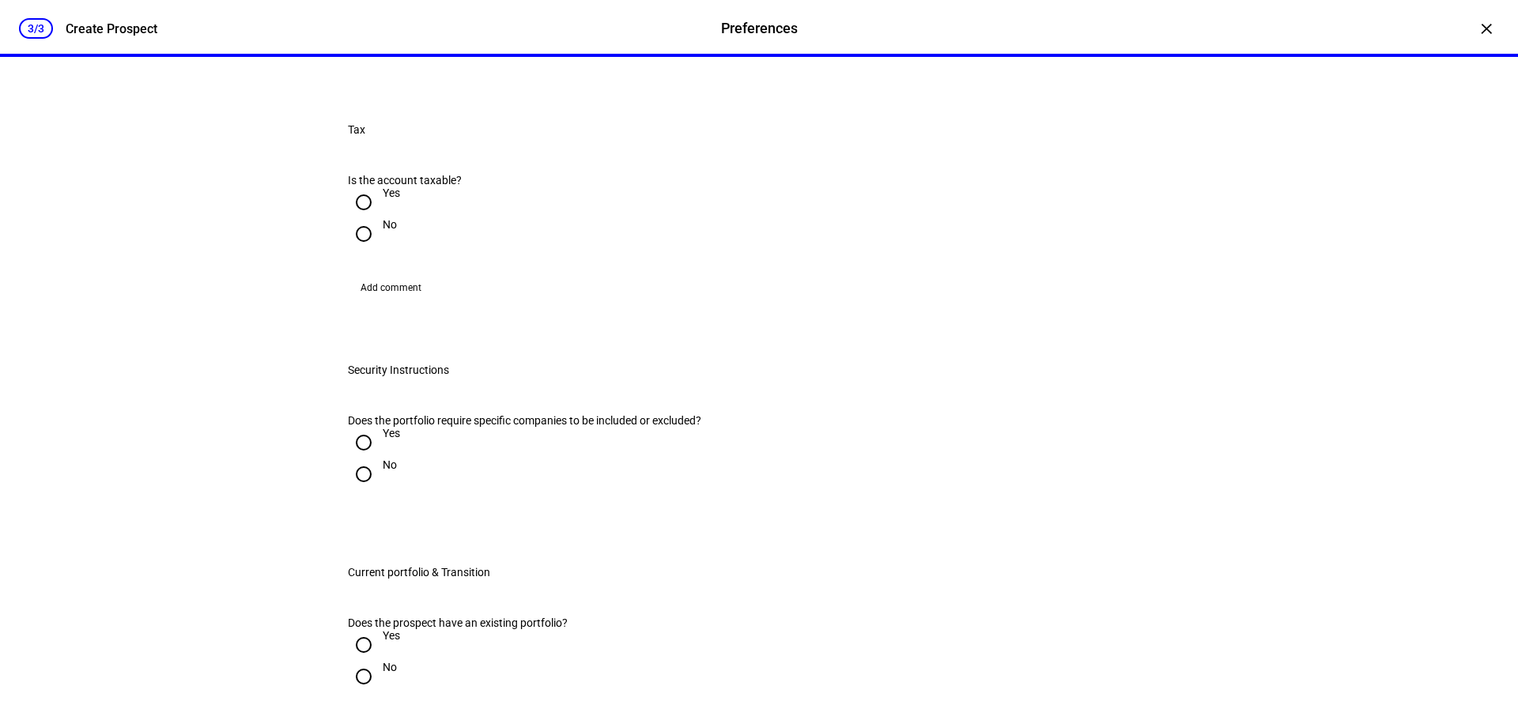
click at [352, 218] on input "Yes" at bounding box center [364, 203] width 32 height 32
radio input "true"
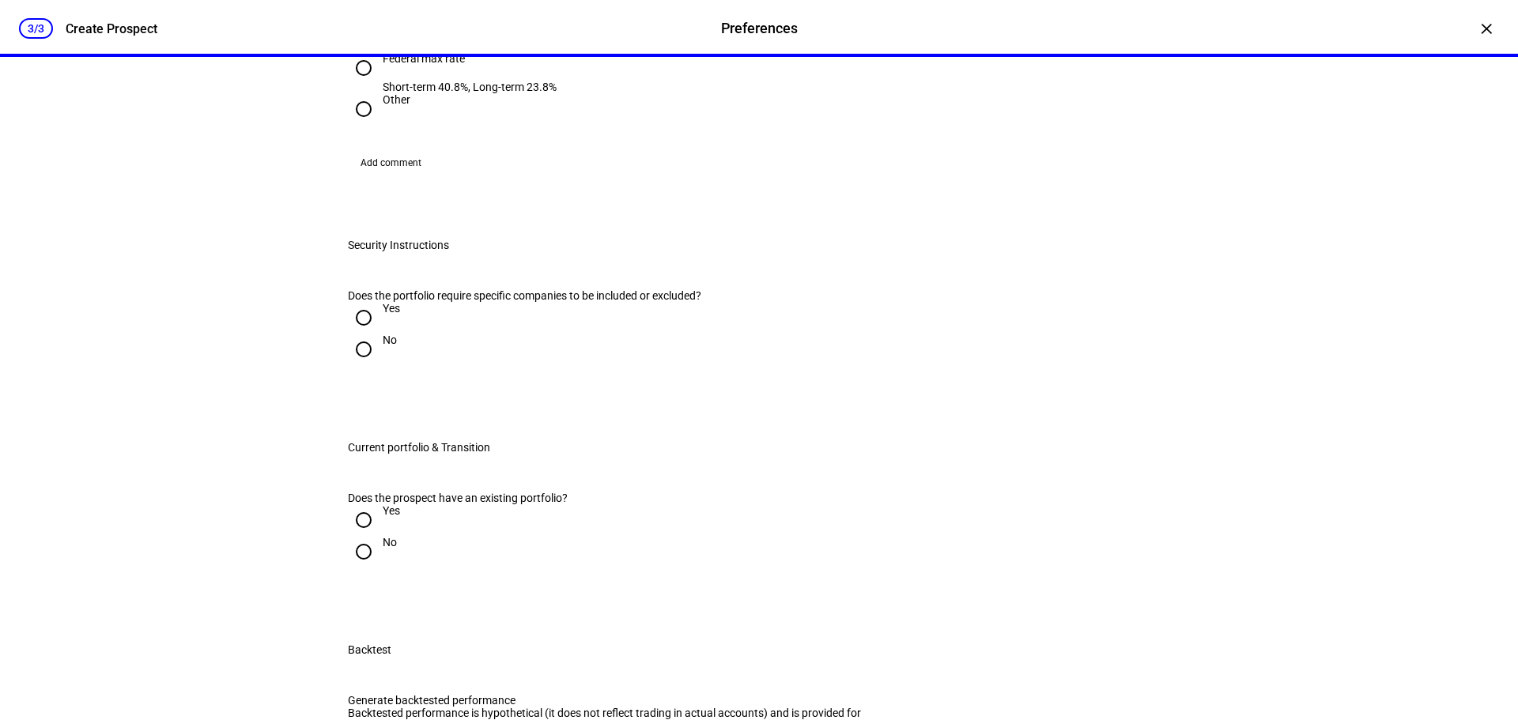
scroll to position [1028, 0]
click at [357, 82] on input "Federal max rate Short-term 40.8%, Long-term 23.8%" at bounding box center [364, 67] width 32 height 32
radio input "true"
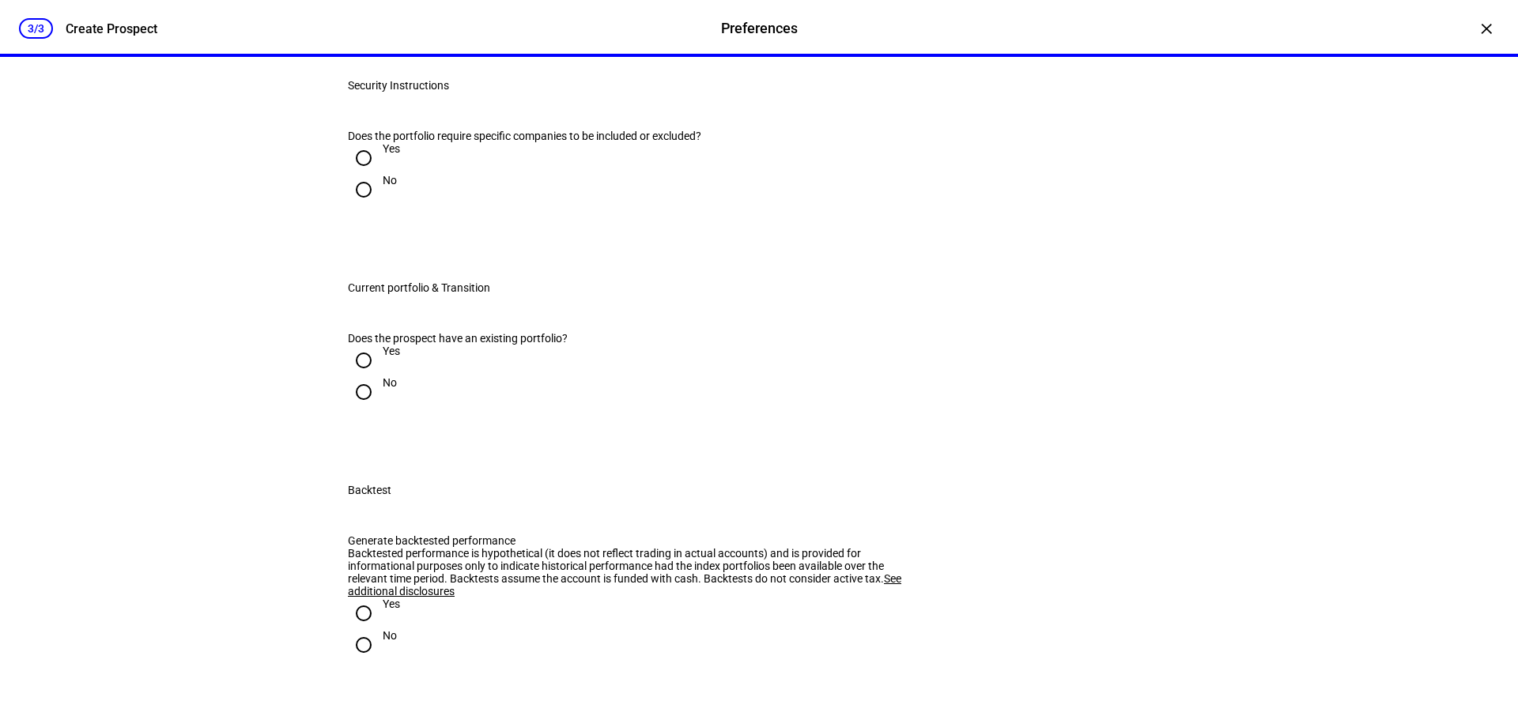
click at [360, 206] on input "No" at bounding box center [364, 190] width 32 height 32
radio input "true"
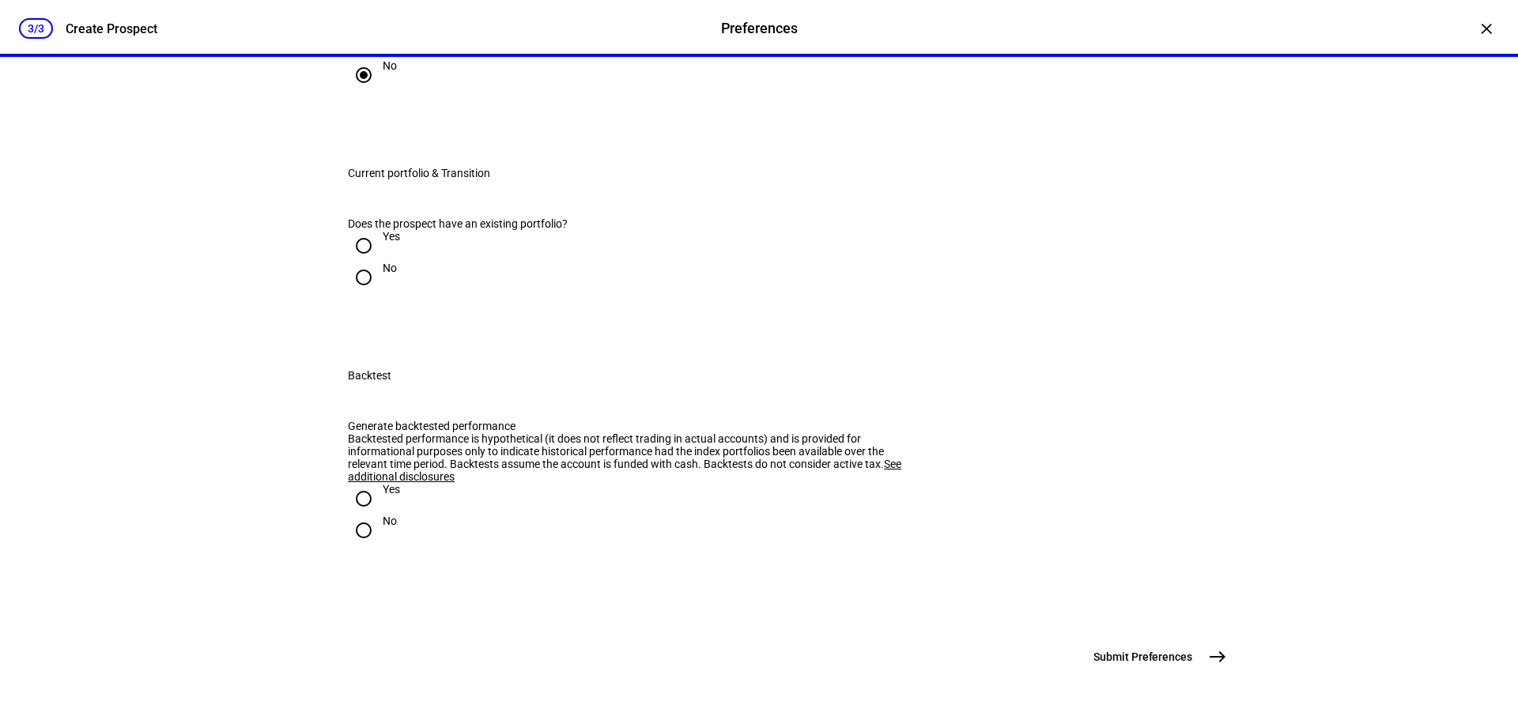
scroll to position [1423, 0]
click at [355, 262] on input "Yes" at bounding box center [364, 246] width 32 height 32
radio input "true"
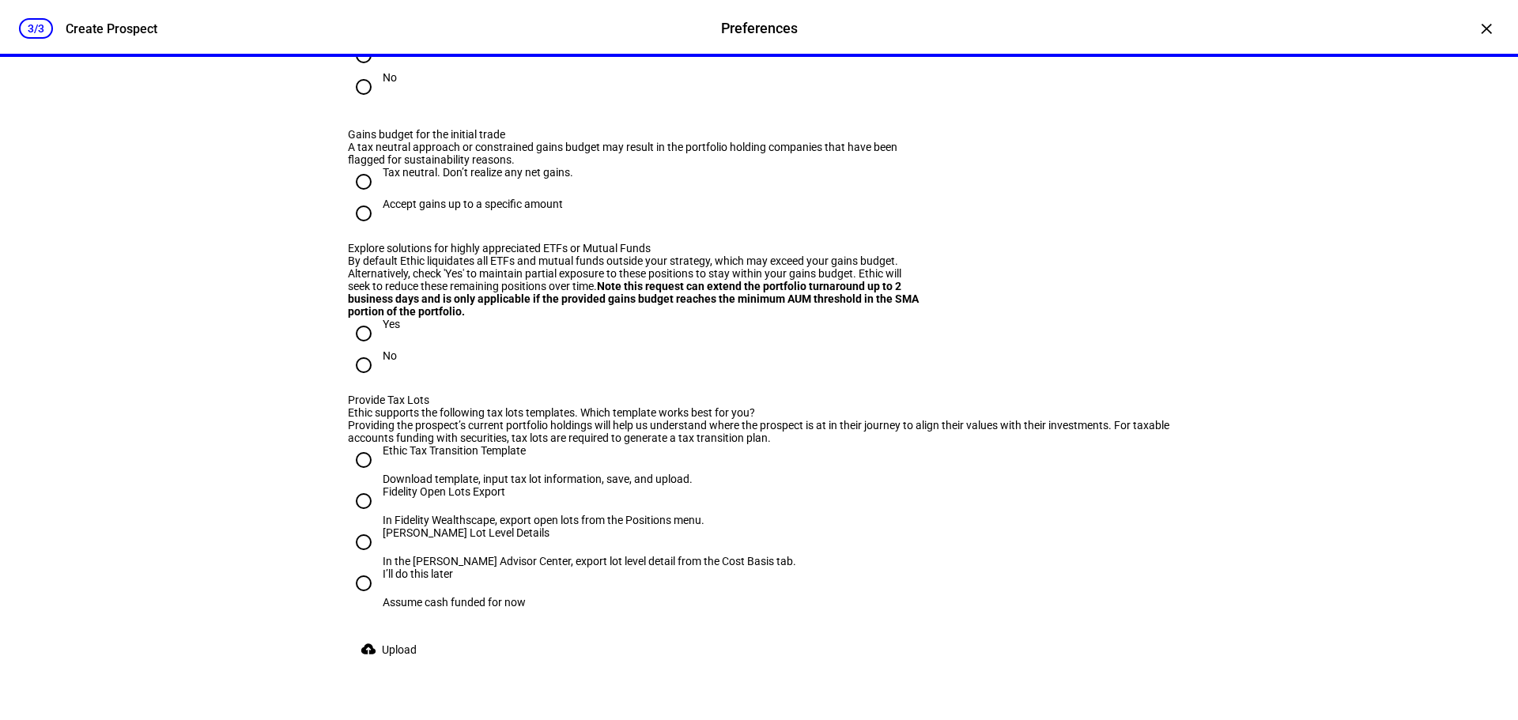
scroll to position [1581, 0]
click at [369, 101] on input "No" at bounding box center [364, 86] width 32 height 32
radio input "true"
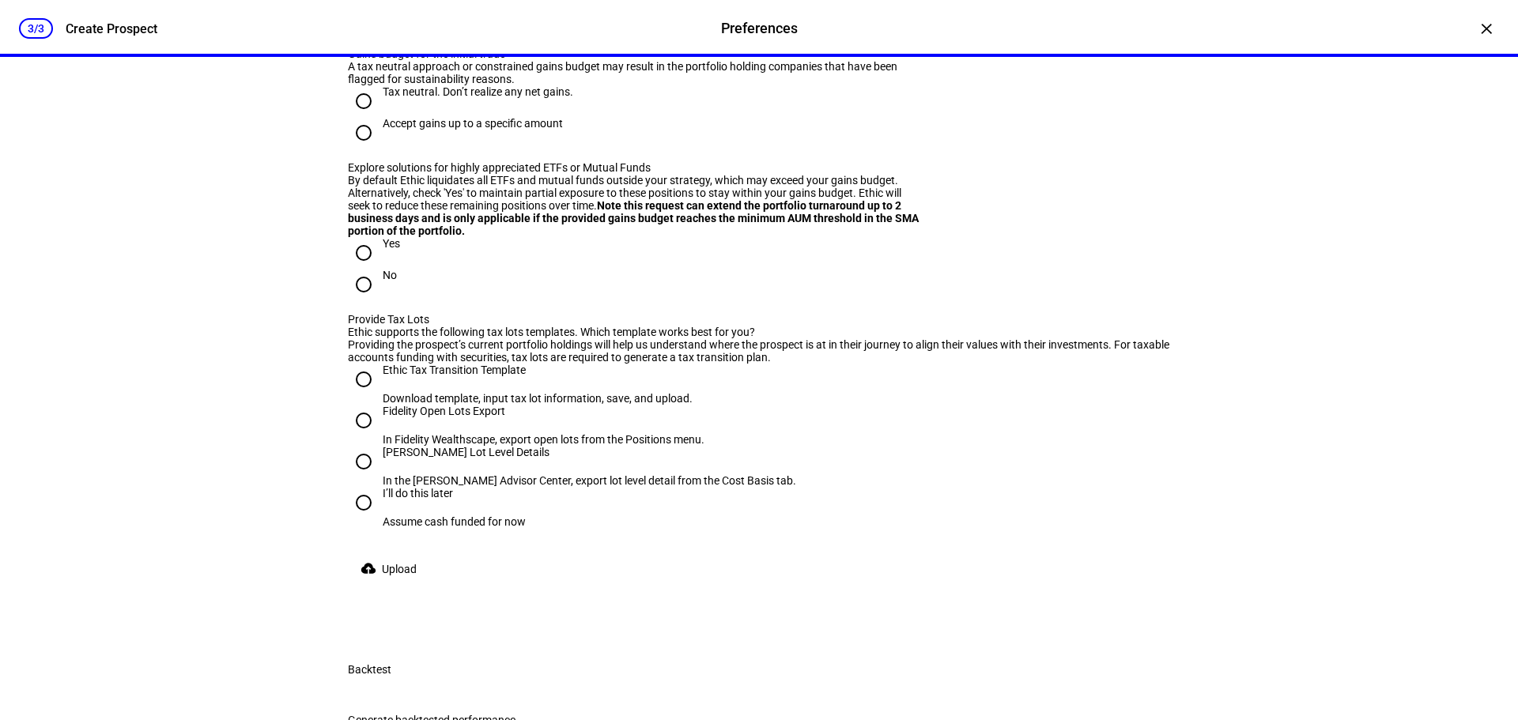
click at [362, 149] on input "Accept gains up to a specific amount" at bounding box center [364, 133] width 32 height 32
radio input "true"
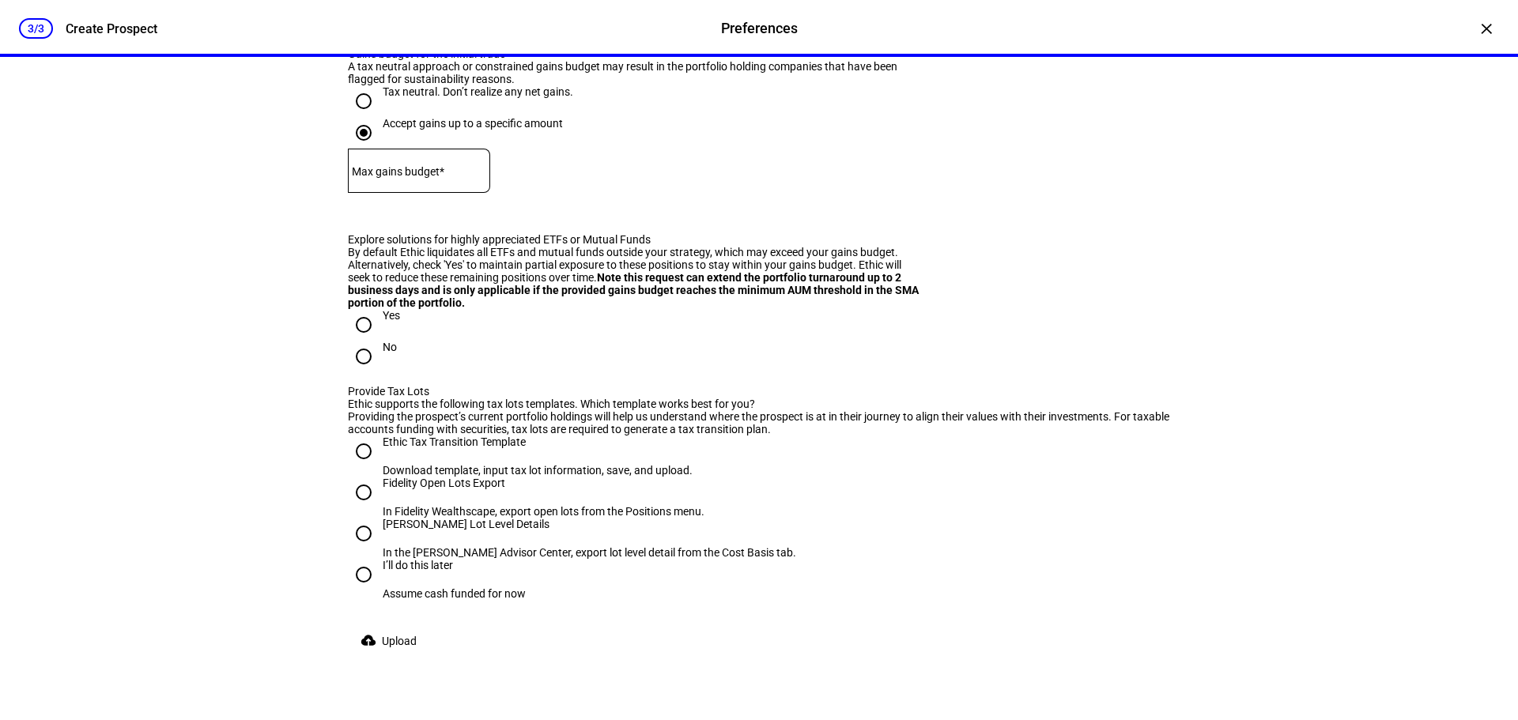
click at [356, 117] on input "Tax neutral. Don’t realize any net gains." at bounding box center [364, 101] width 32 height 32
radio input "true"
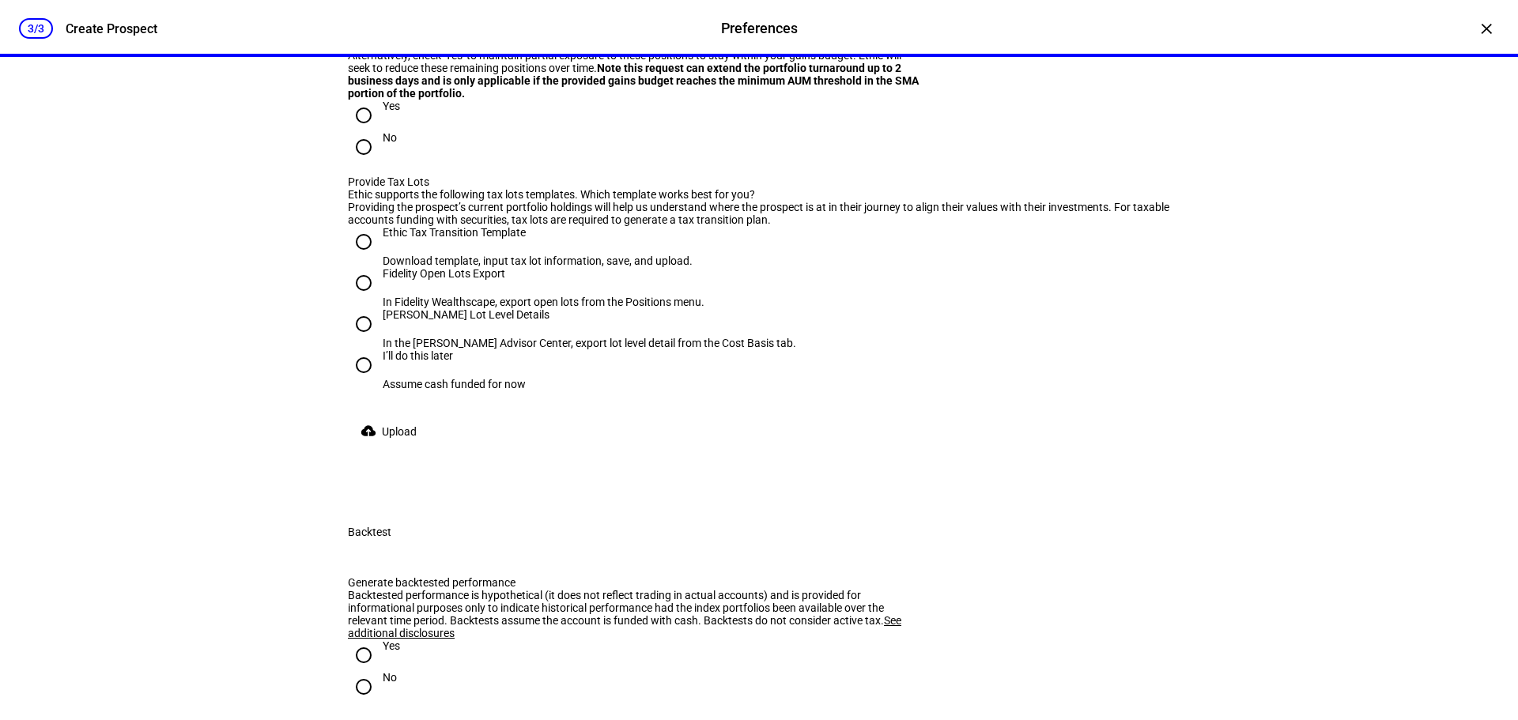
scroll to position [1818, 0]
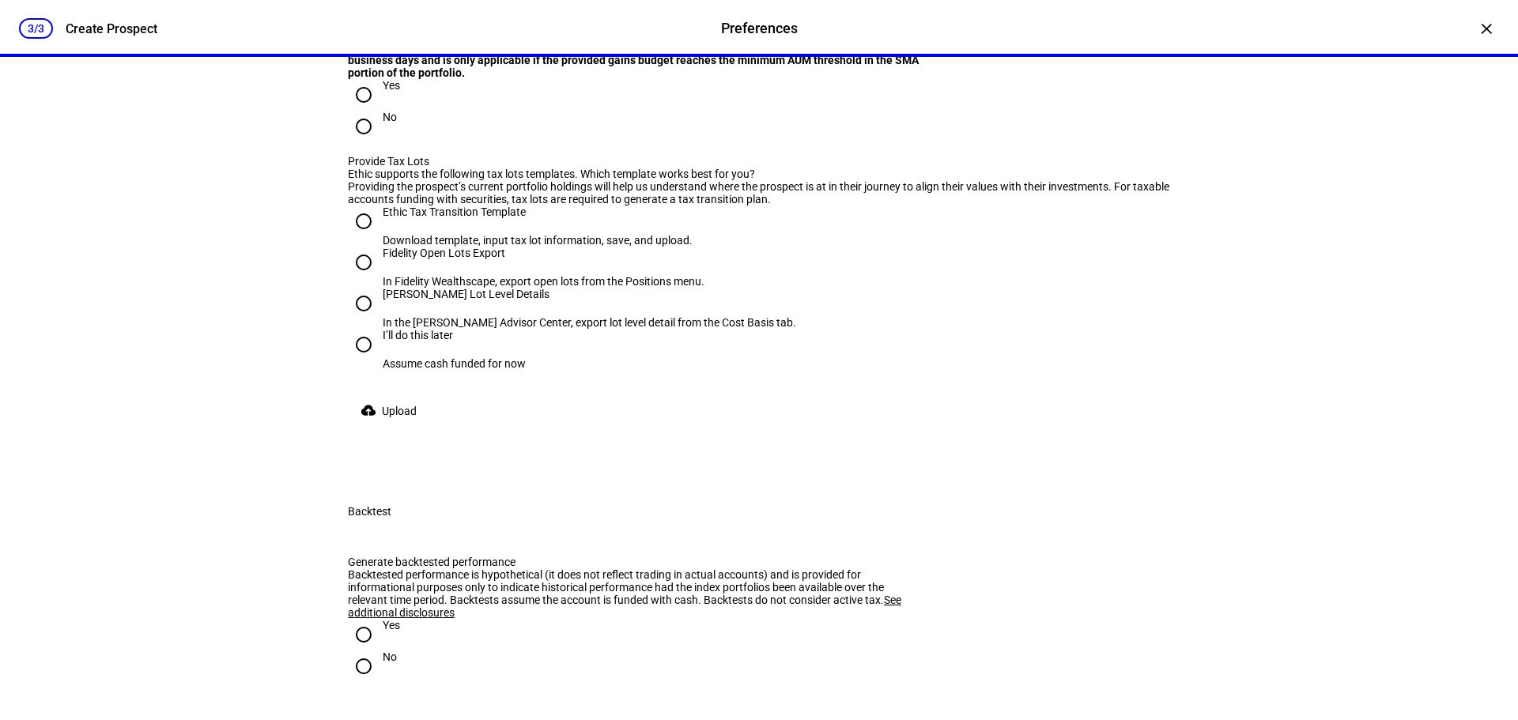
click at [356, 142] on input "No" at bounding box center [364, 127] width 32 height 32
radio input "true"
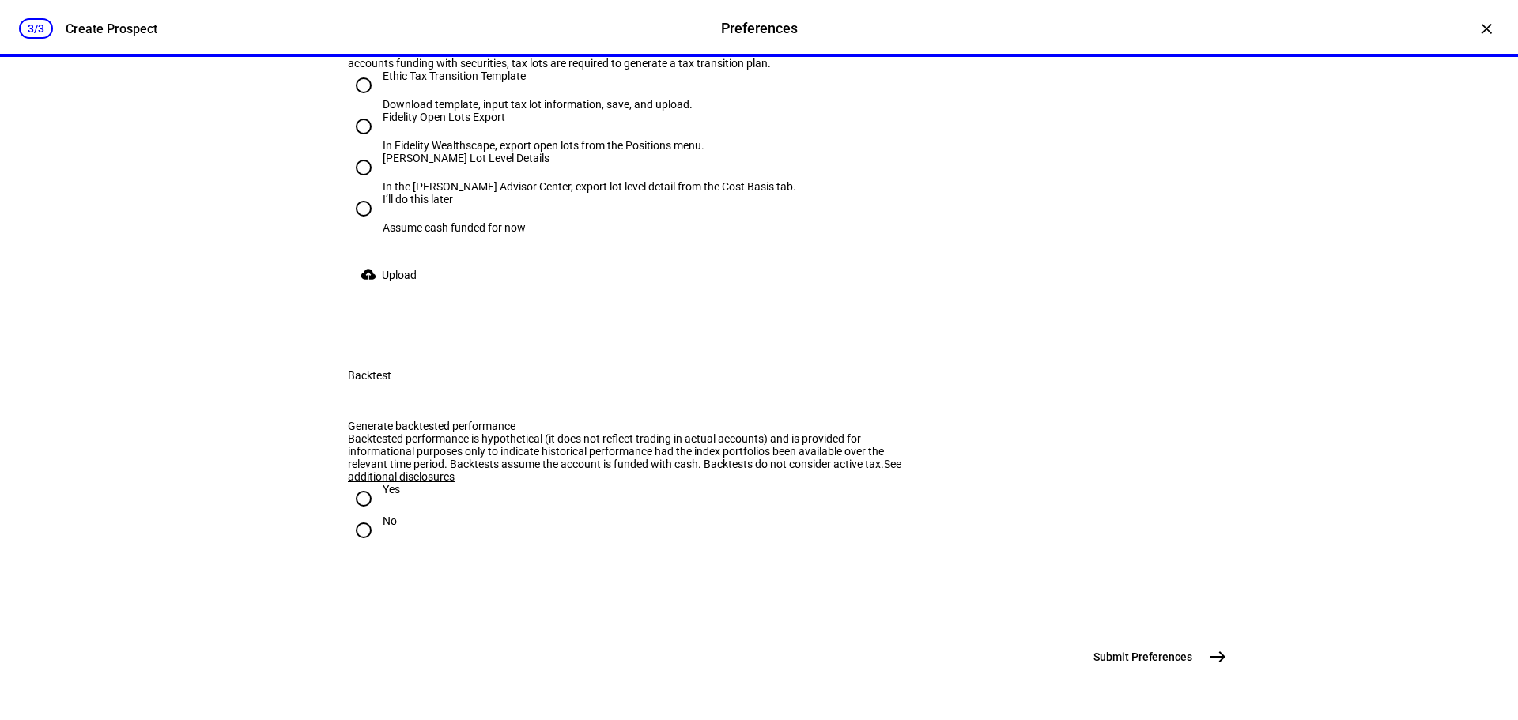
scroll to position [2056, 0]
click at [359, 142] on input "Fidelity Open Lots Export In Fidelity Wealthscape, export open lots from the Po…" at bounding box center [364, 127] width 32 height 32
radio input "true"
click at [386, 291] on span "Upload" at bounding box center [399, 275] width 35 height 32
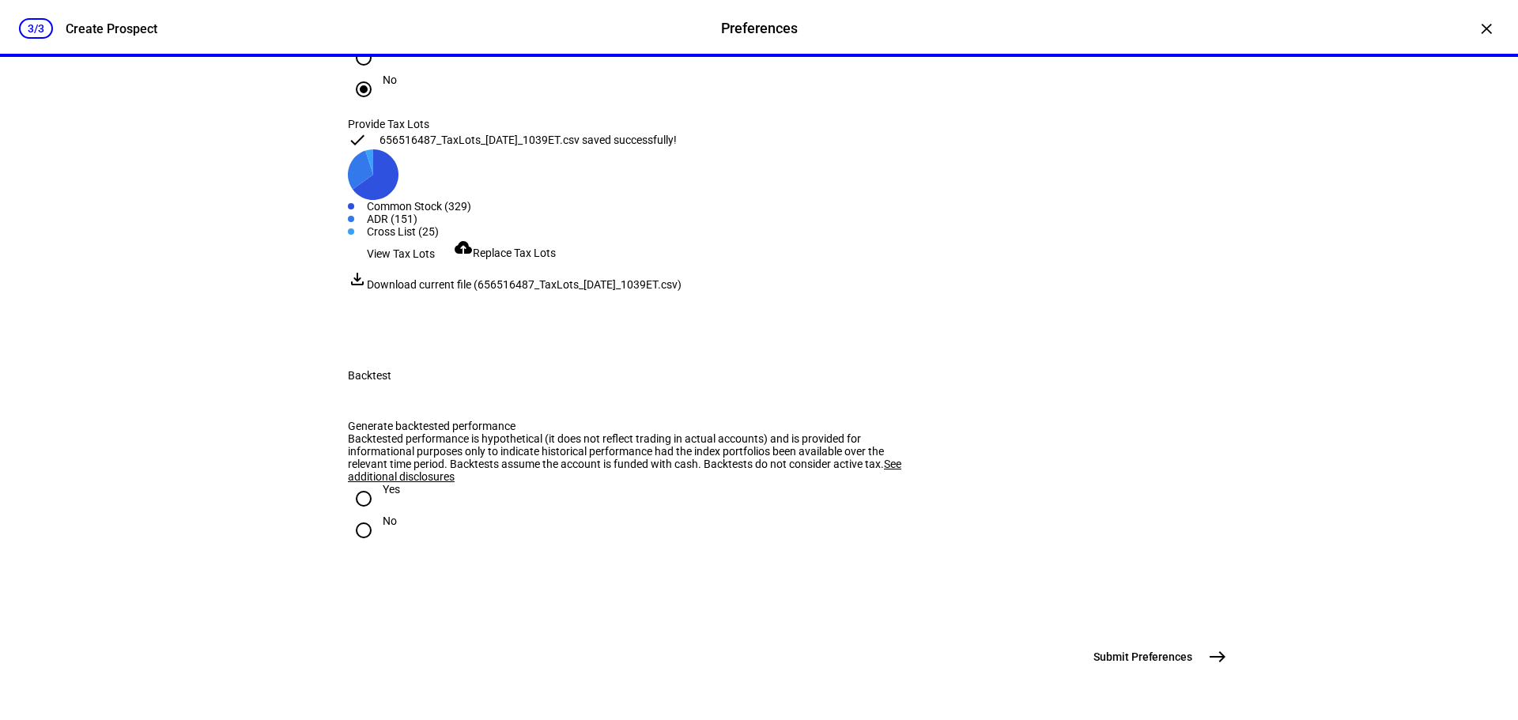
scroll to position [2324, 0]
click at [361, 483] on input "Yes" at bounding box center [364, 499] width 32 height 32
radio input "true"
click at [1161, 657] on span "Submit Preferences" at bounding box center [1142, 657] width 99 height 16
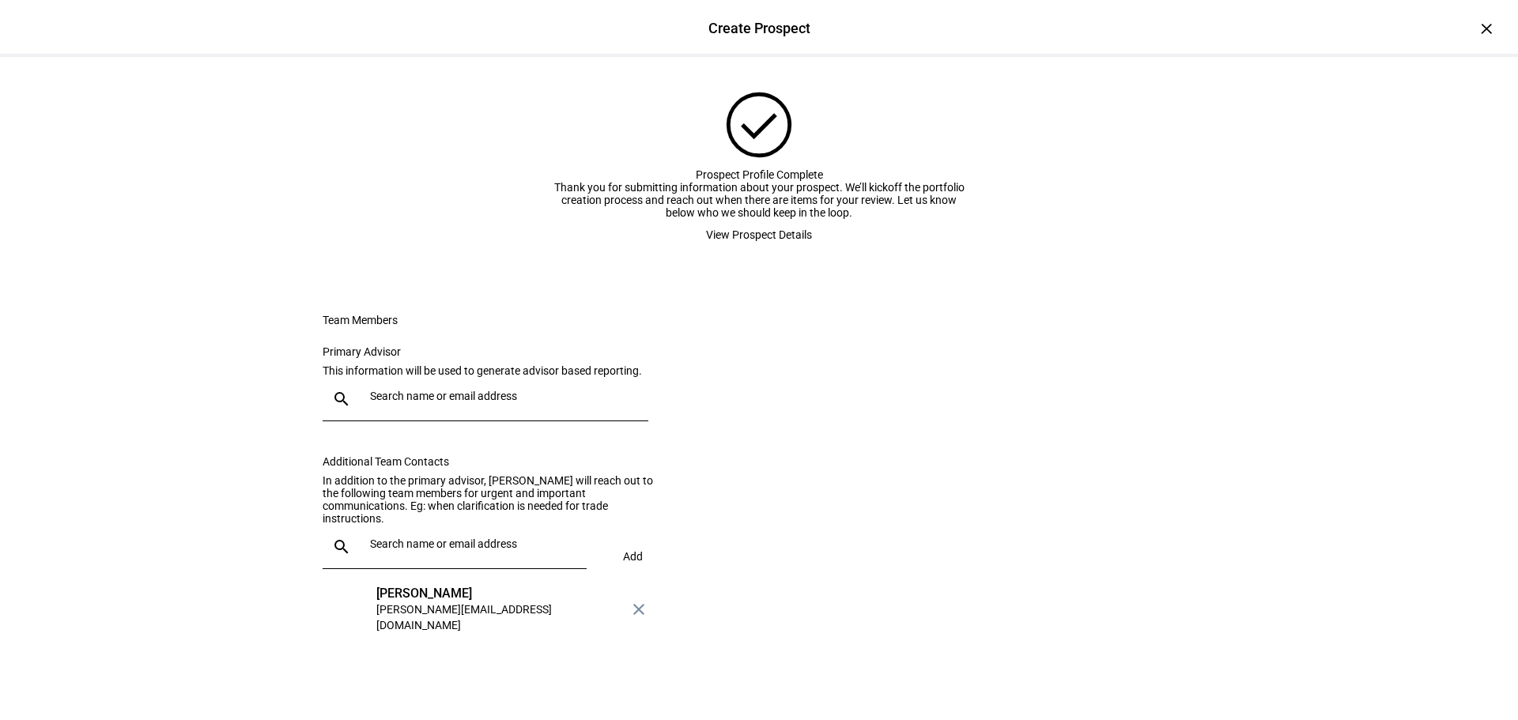
scroll to position [157, 0]
click at [460, 390] on input "text" at bounding box center [506, 396] width 272 height 13
type input "oli"
click at [451, 439] on div "[PERSON_NAME]" at bounding box center [505, 437] width 260 height 16
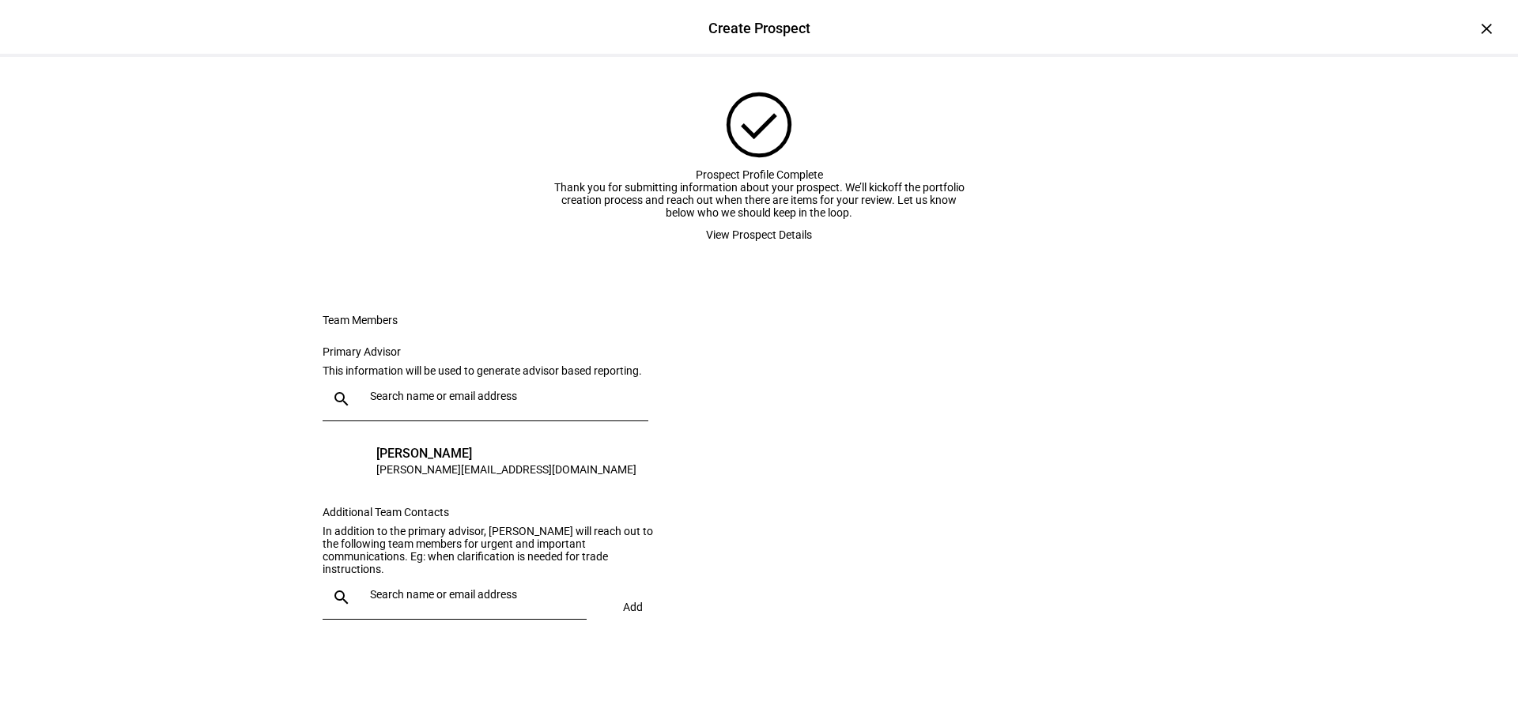
scroll to position [170, 0]
click at [751, 219] on span "View Prospect Details" at bounding box center [759, 235] width 106 height 32
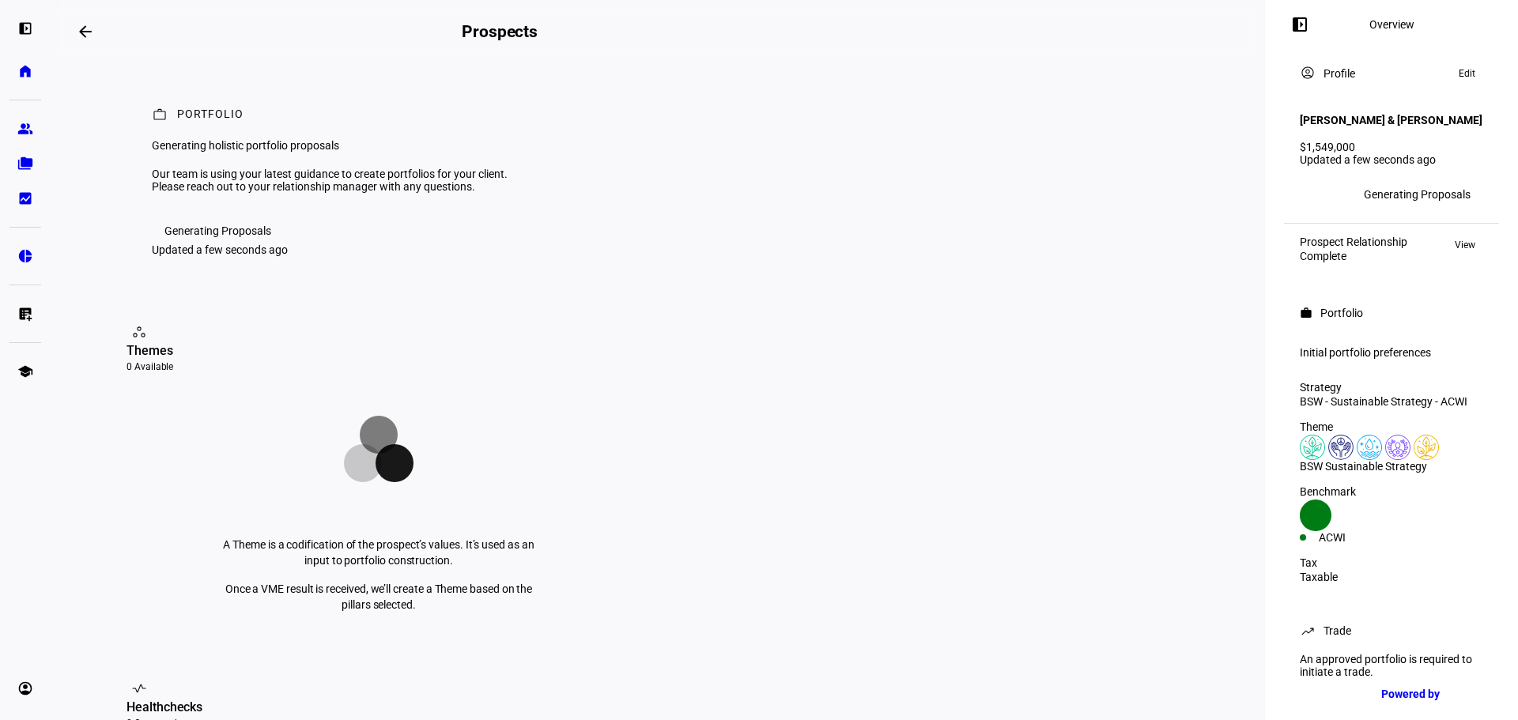
scroll to position [24, 0]
